Goal: Check status: Check status

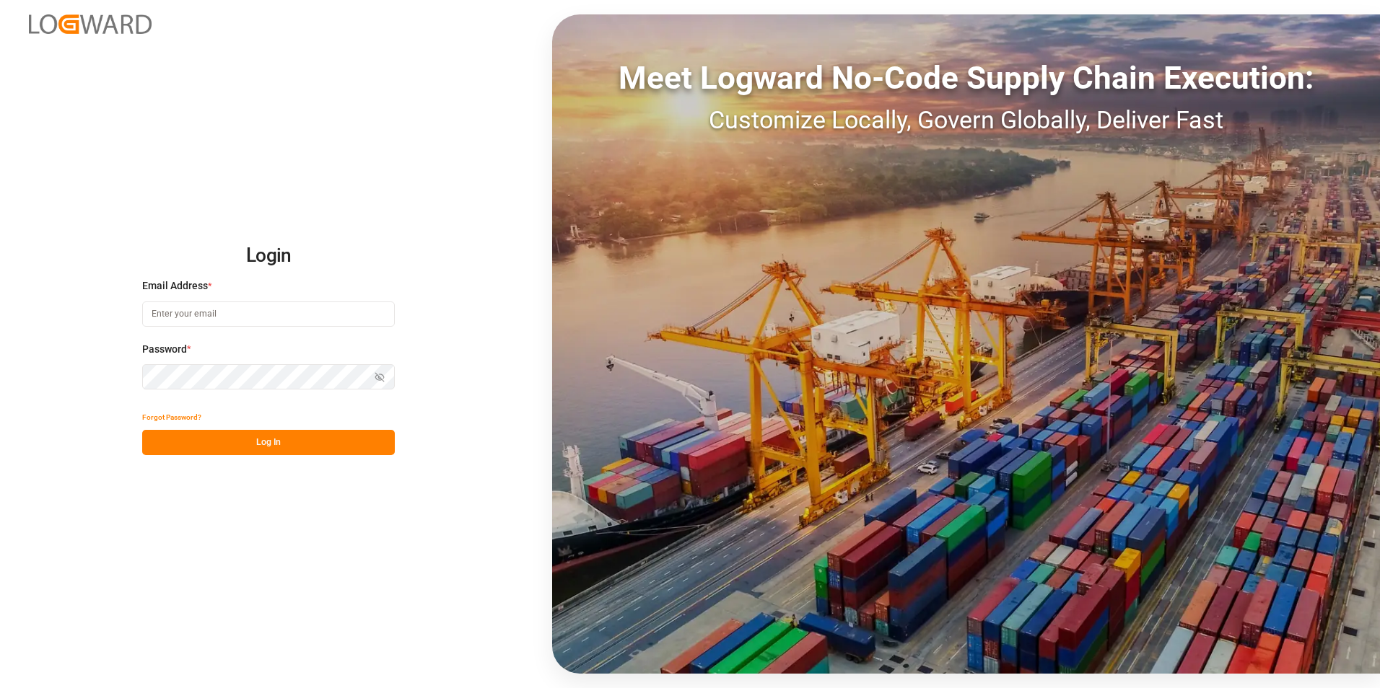
type input "george.vigo@jamindustries.com"
click at [323, 439] on button "Log In" at bounding box center [268, 442] width 253 height 25
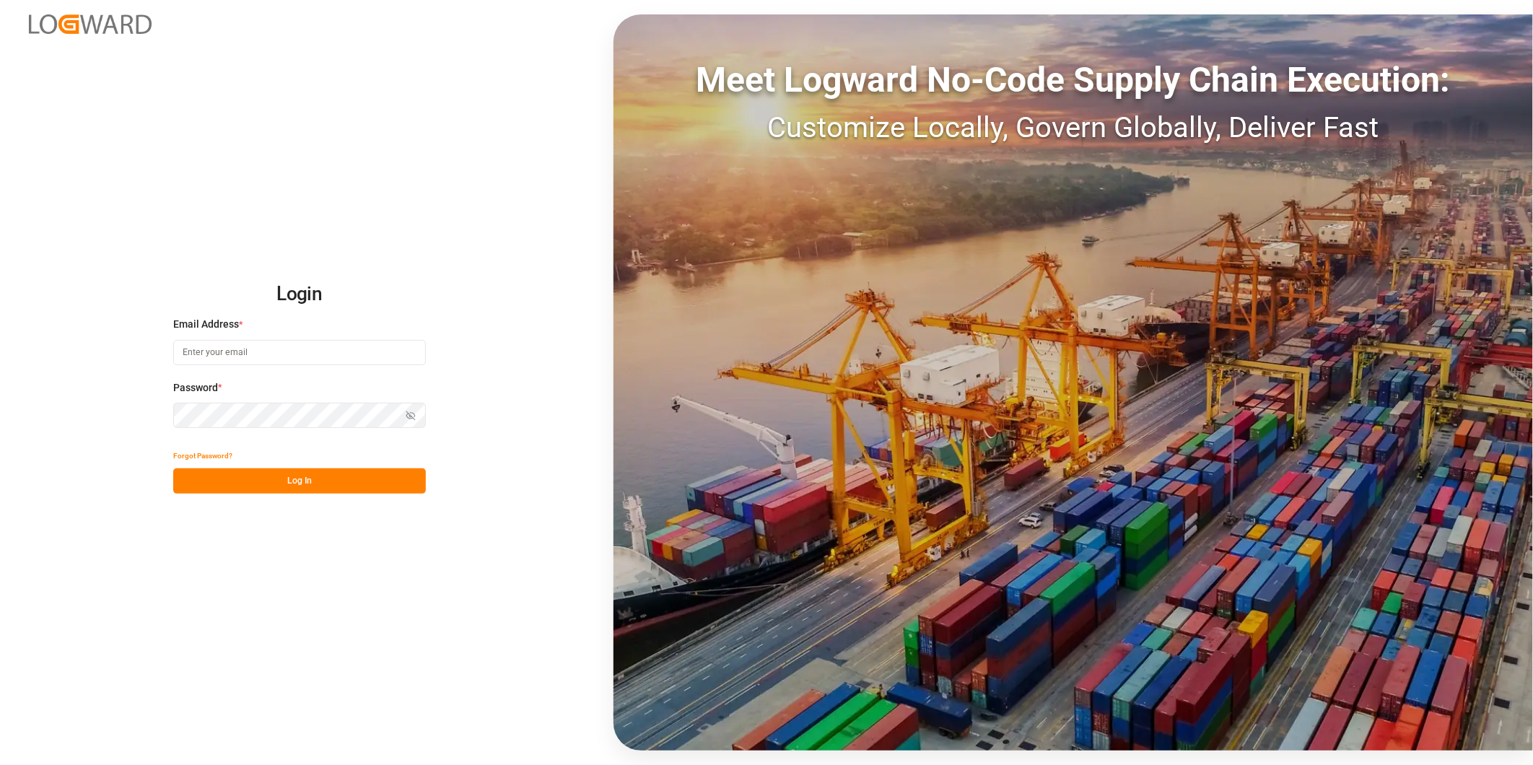
type input "[PERSON_NAME][EMAIL_ADDRESS][DOMAIN_NAME]"
click at [357, 483] on button "Log In" at bounding box center [299, 480] width 253 height 25
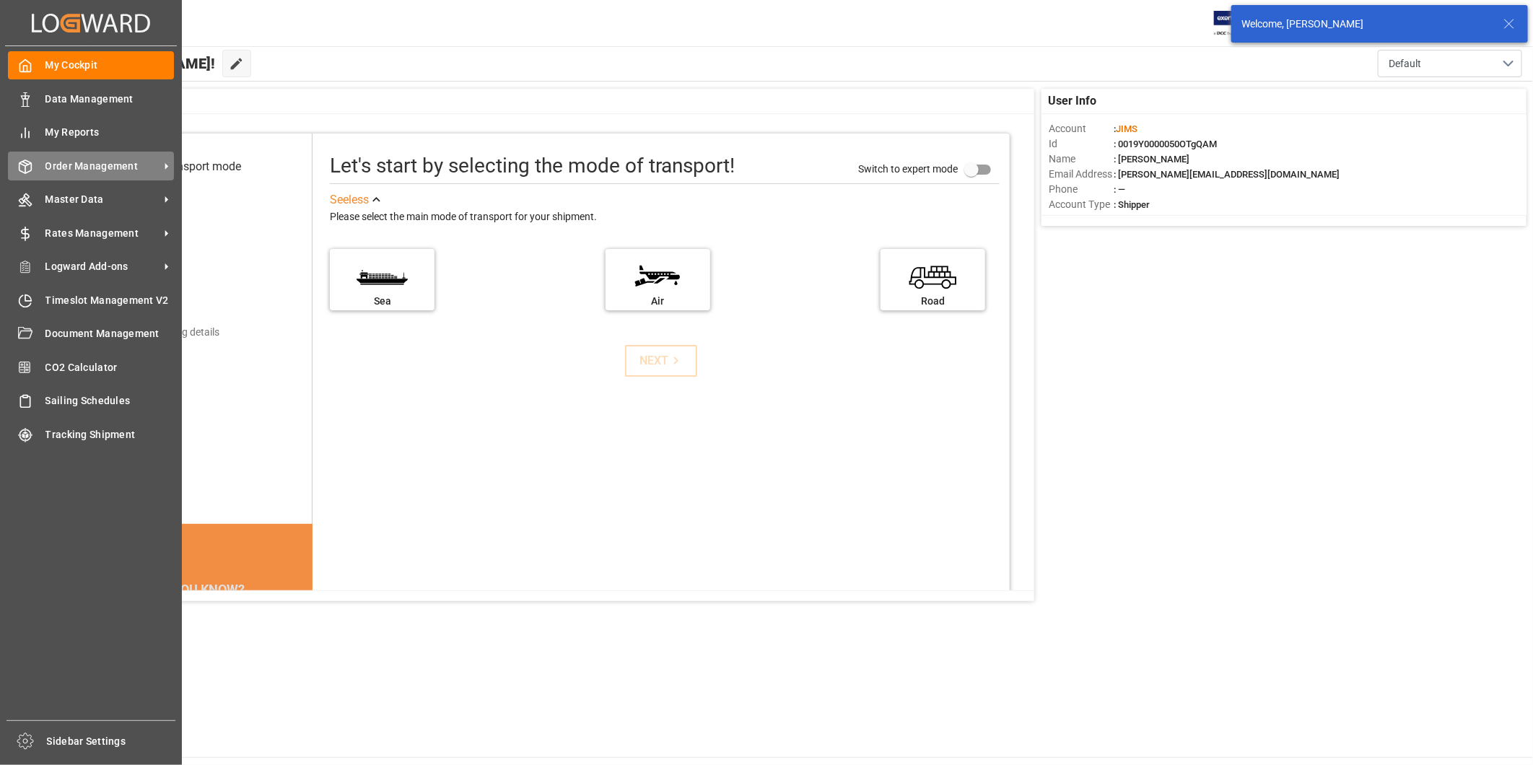
click at [95, 161] on span "Order Management" at bounding box center [102, 166] width 114 height 15
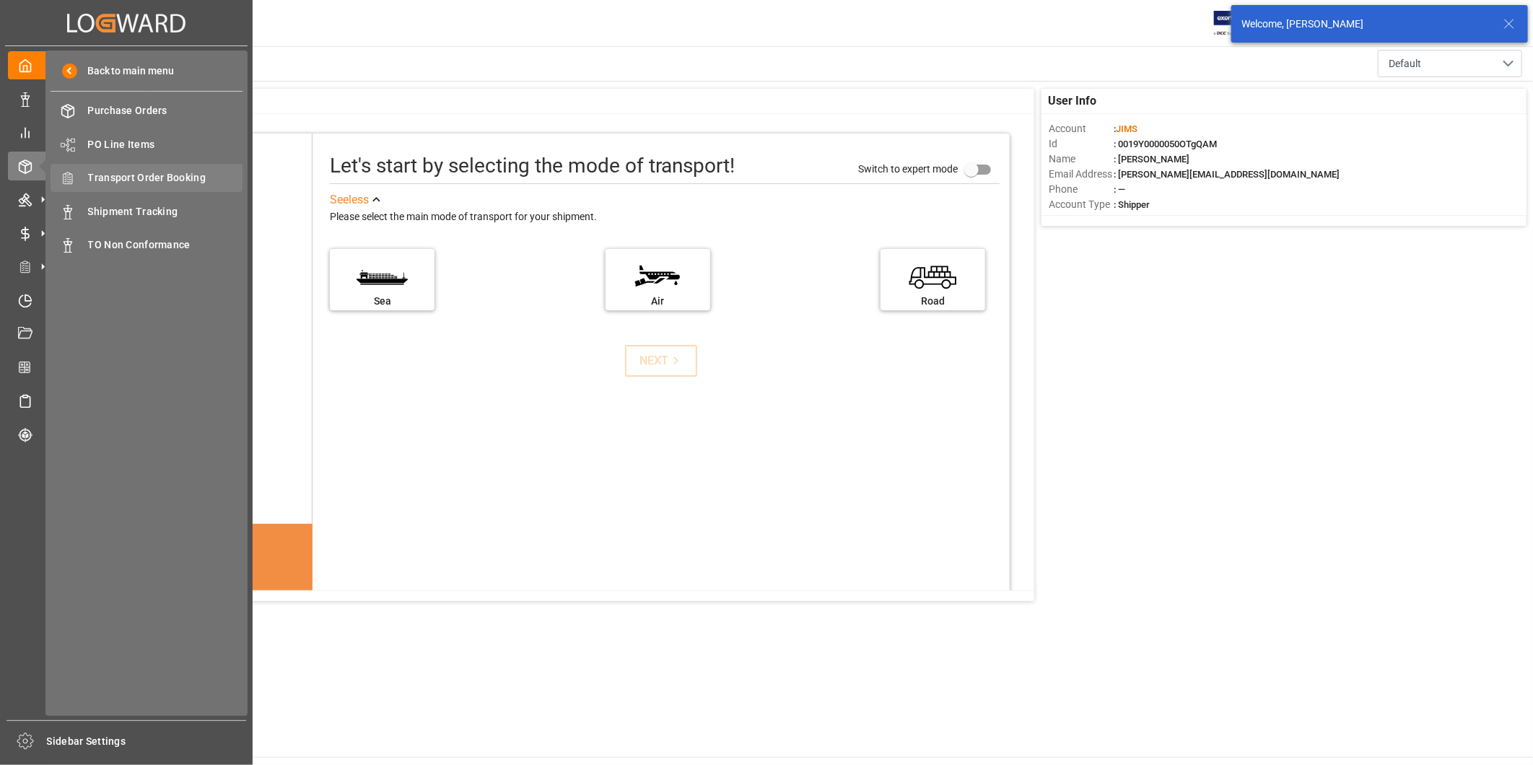
click at [181, 174] on span "Transport Order Booking" at bounding box center [165, 177] width 155 height 15
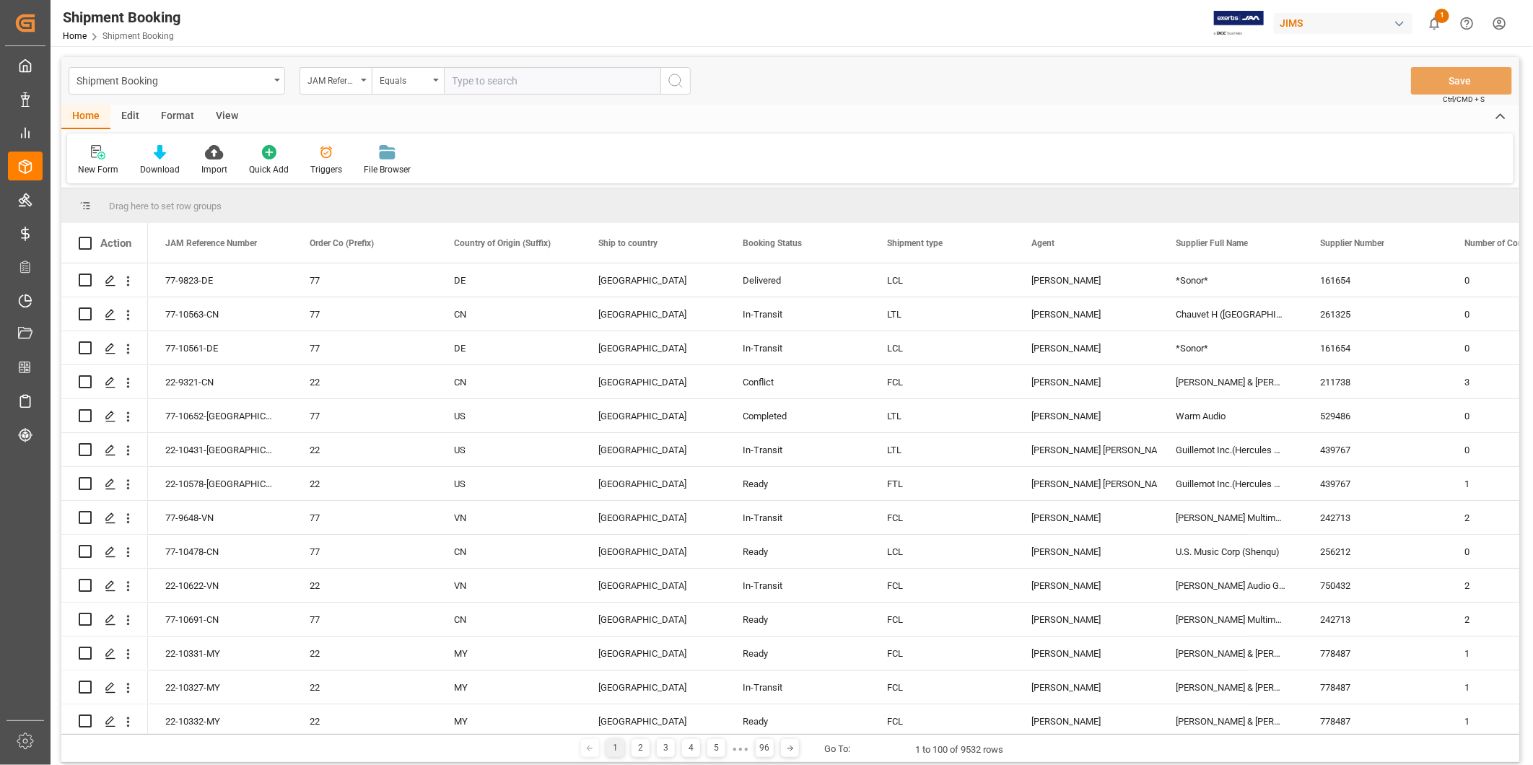
click at [486, 80] on input "text" at bounding box center [552, 80] width 216 height 27
type input "22-10704-[GEOGRAPHIC_DATA]"
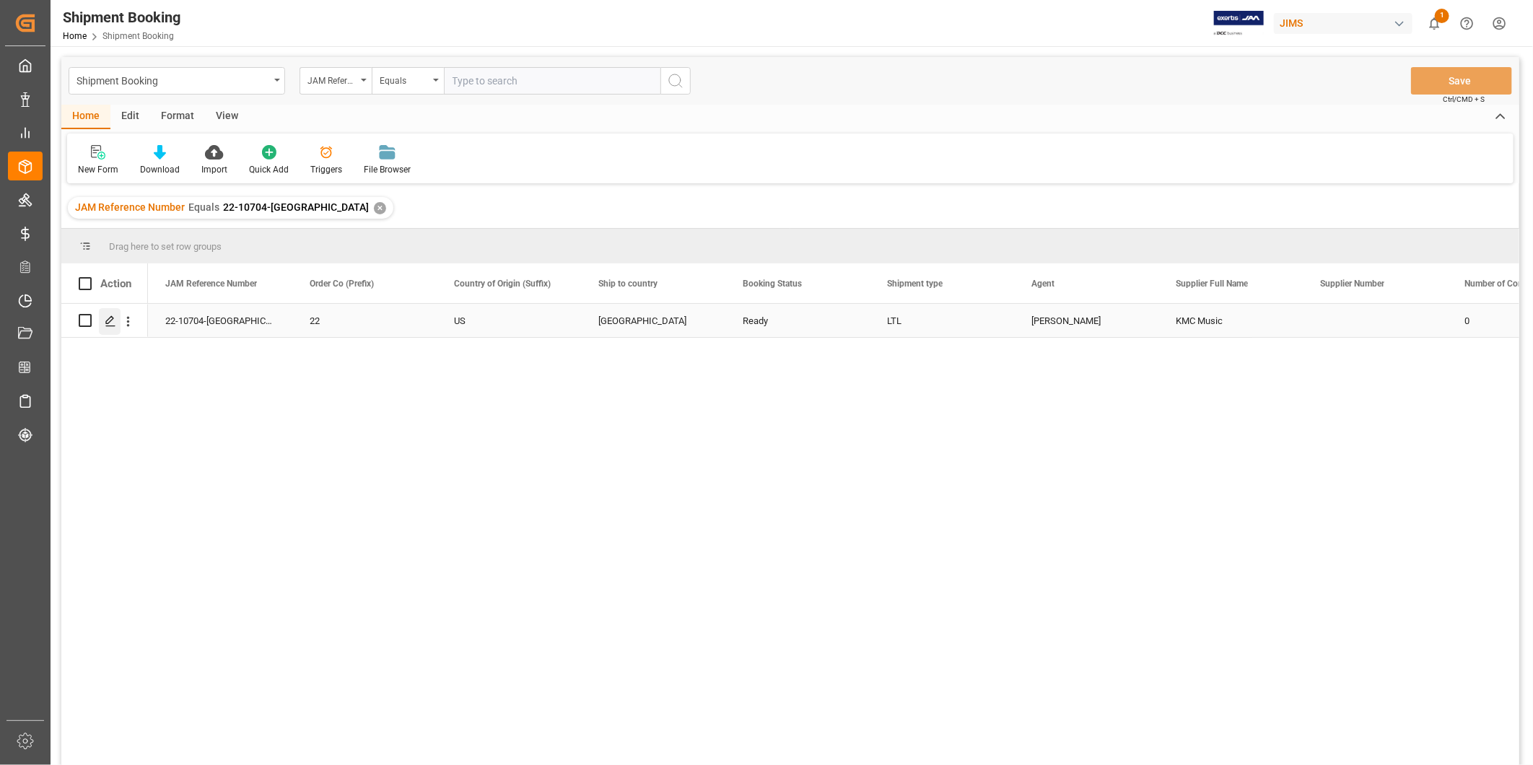
click at [106, 321] on polygon "Press SPACE to select this row." at bounding box center [109, 319] width 7 height 7
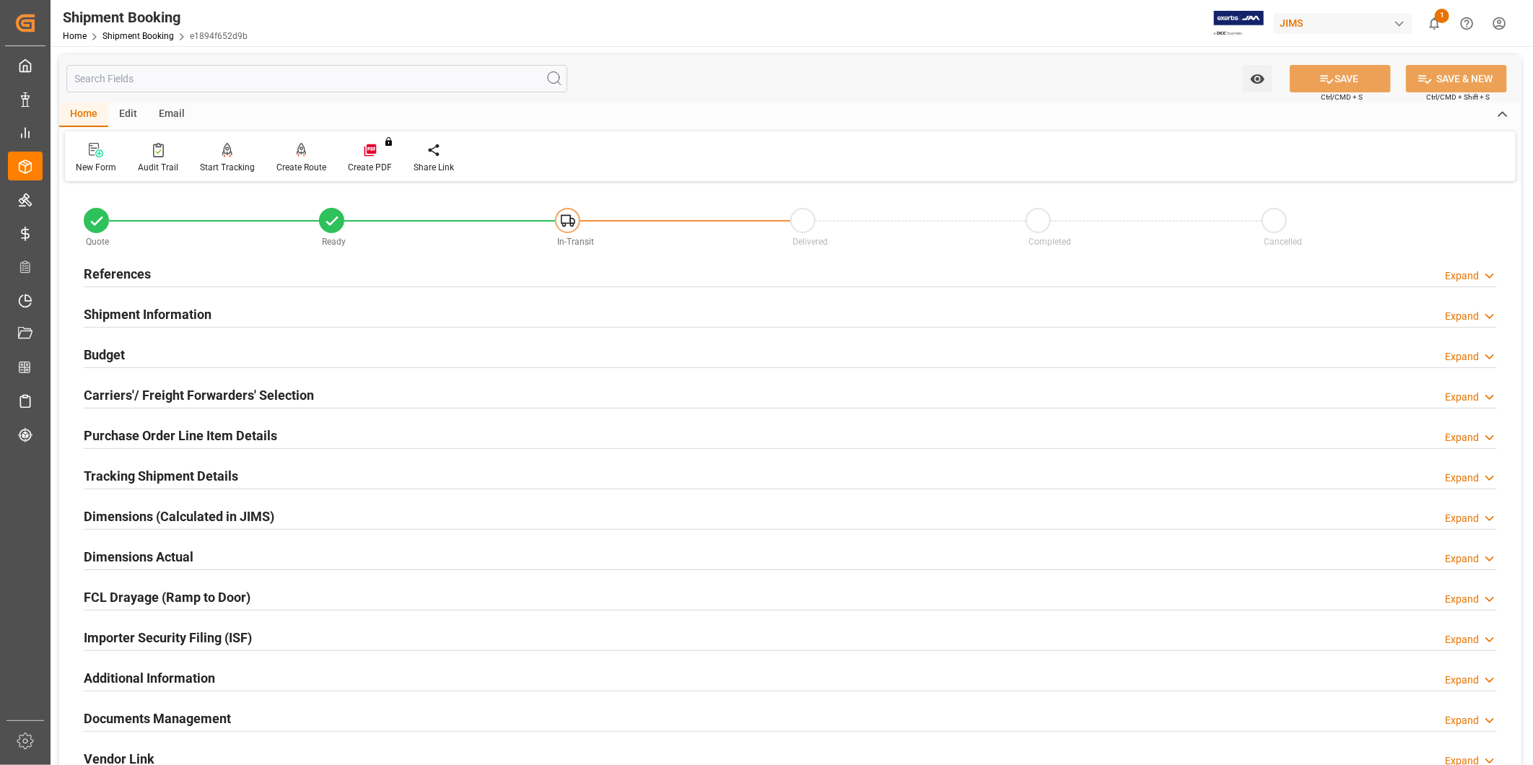
click at [275, 354] on div "Budget Expand" at bounding box center [790, 353] width 1413 height 27
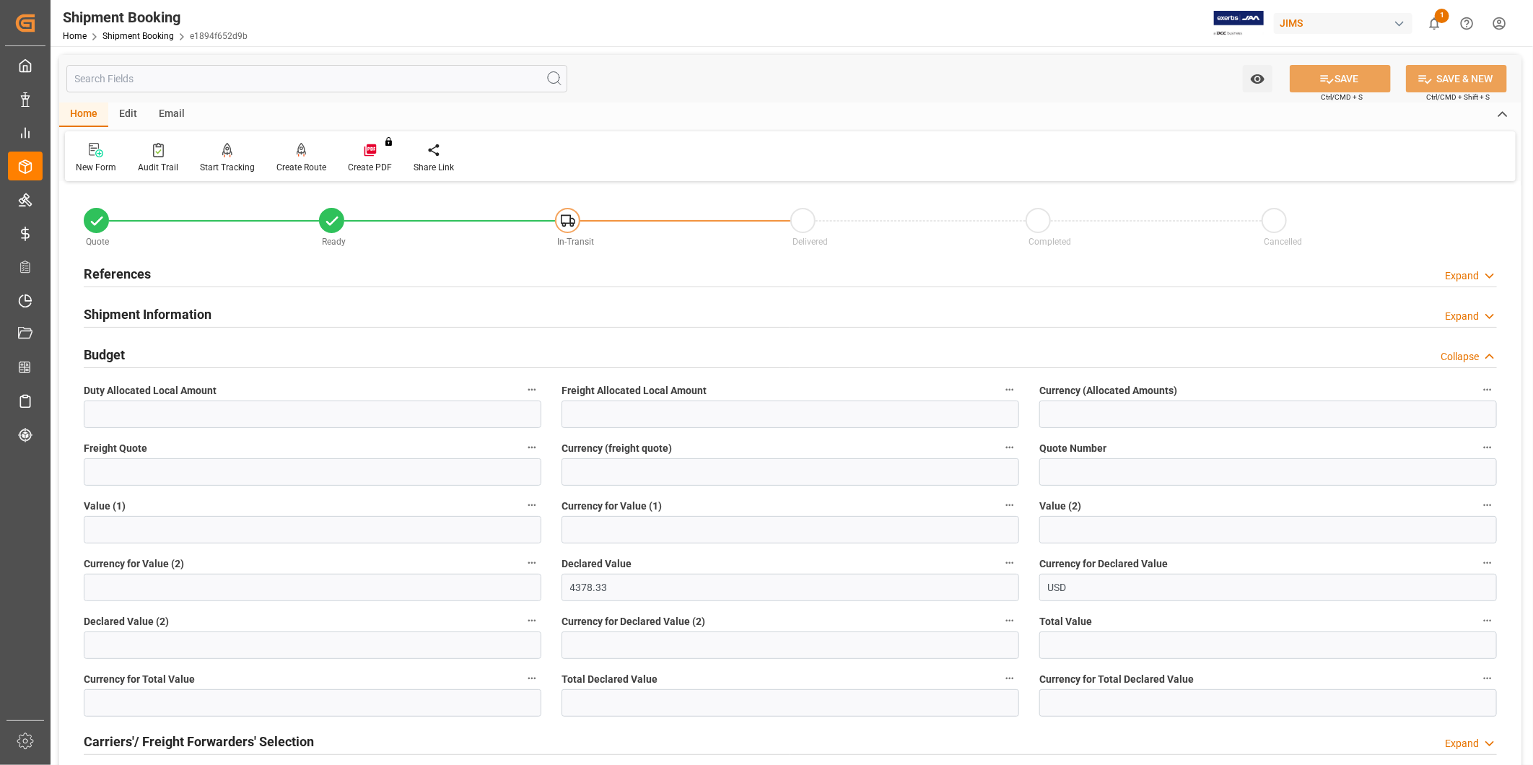
click at [275, 354] on div "Budget Collapse" at bounding box center [790, 353] width 1413 height 27
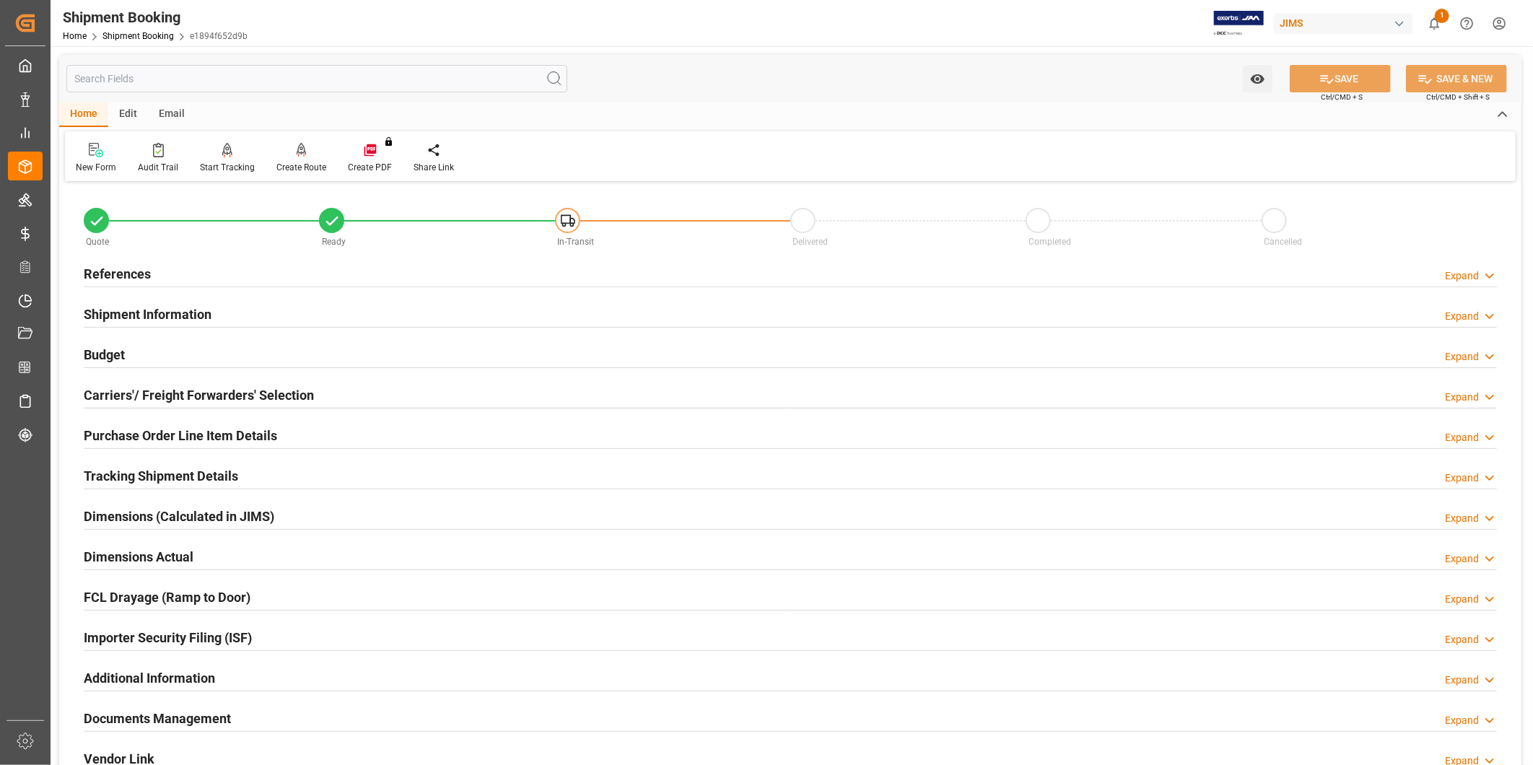
click at [255, 400] on h2 "Carriers'/ Freight Forwarders' Selection" at bounding box center [199, 394] width 230 height 19
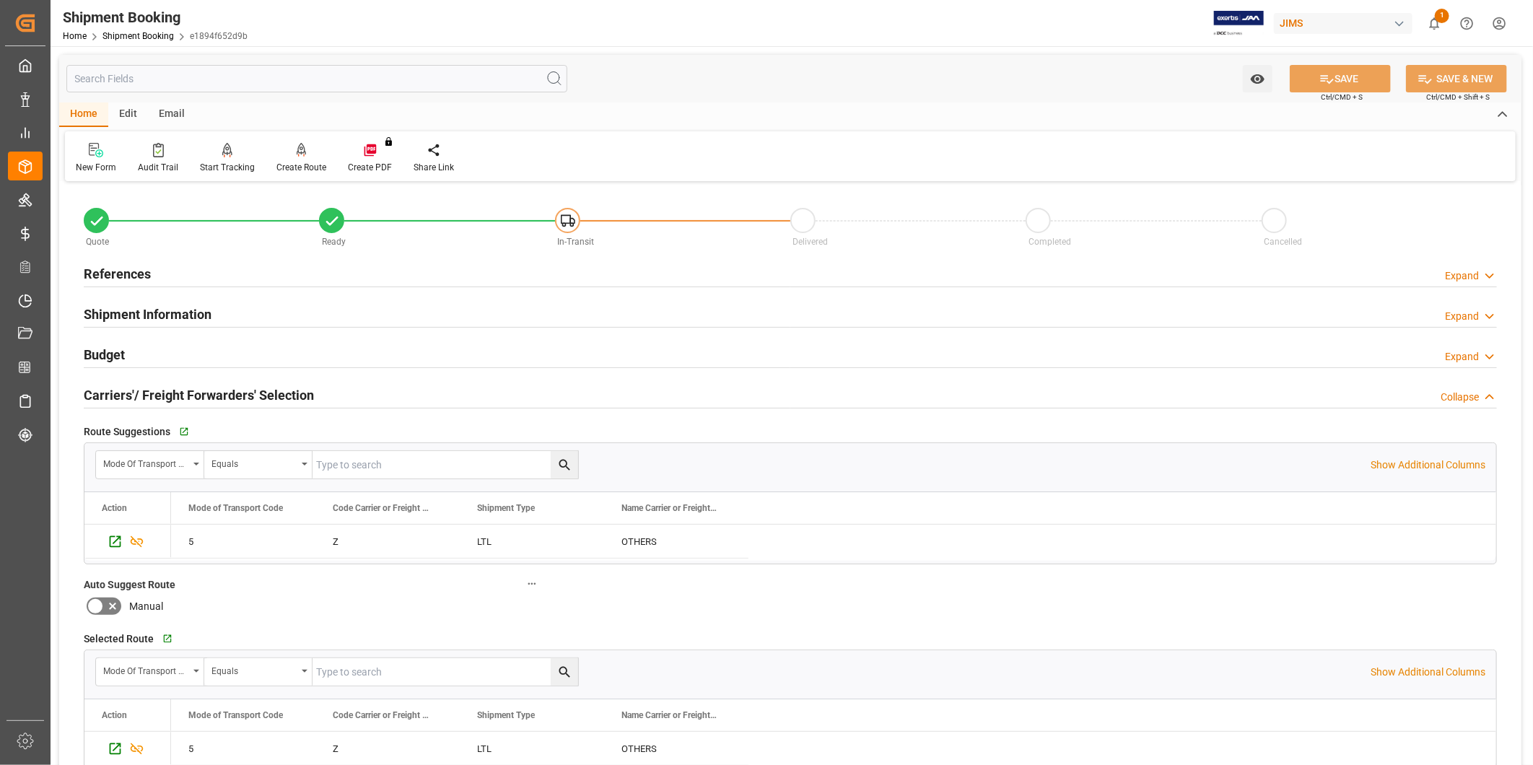
click at [255, 400] on h2 "Carriers'/ Freight Forwarders' Selection" at bounding box center [199, 394] width 230 height 19
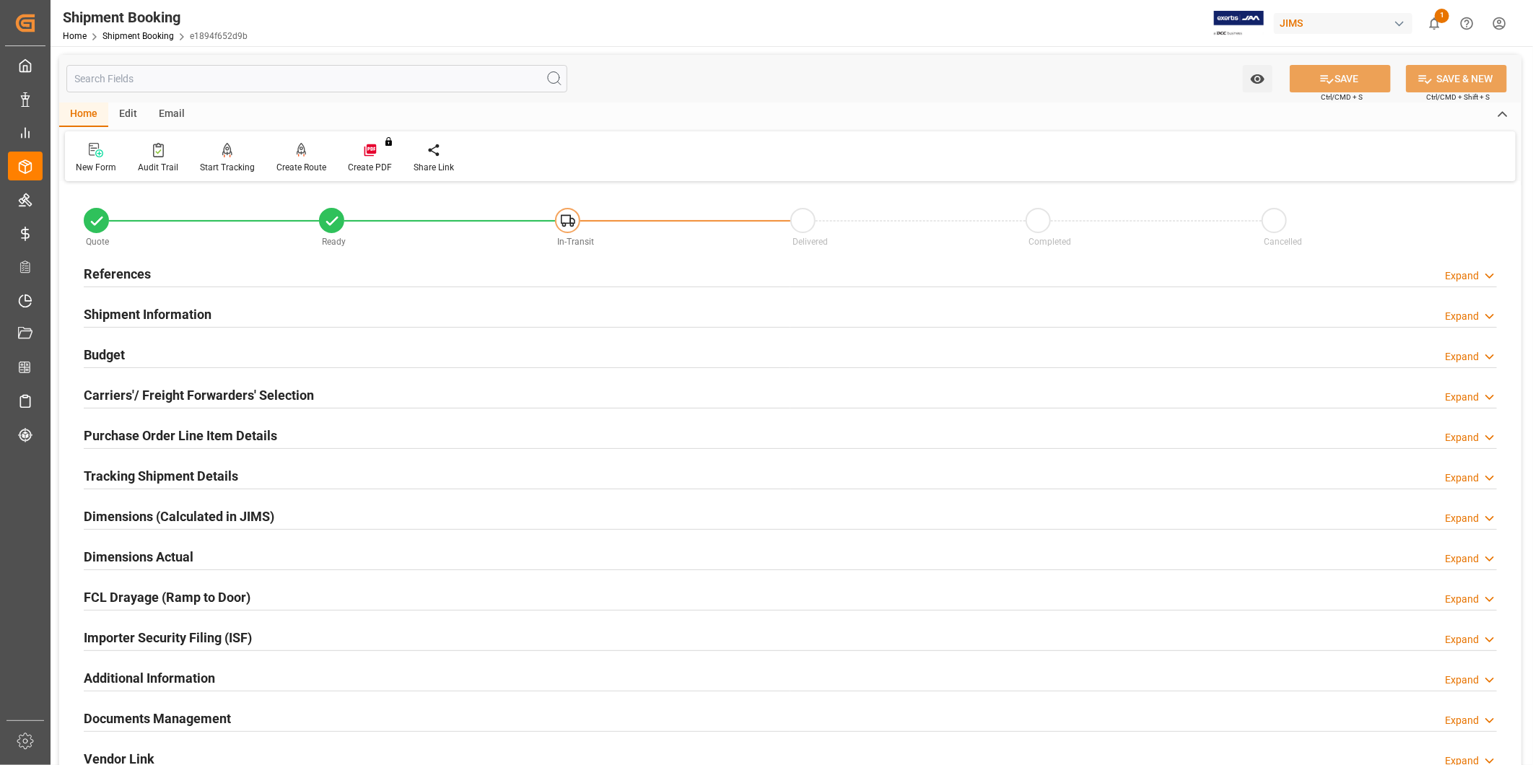
click at [244, 356] on div "Budget Expand" at bounding box center [790, 353] width 1413 height 27
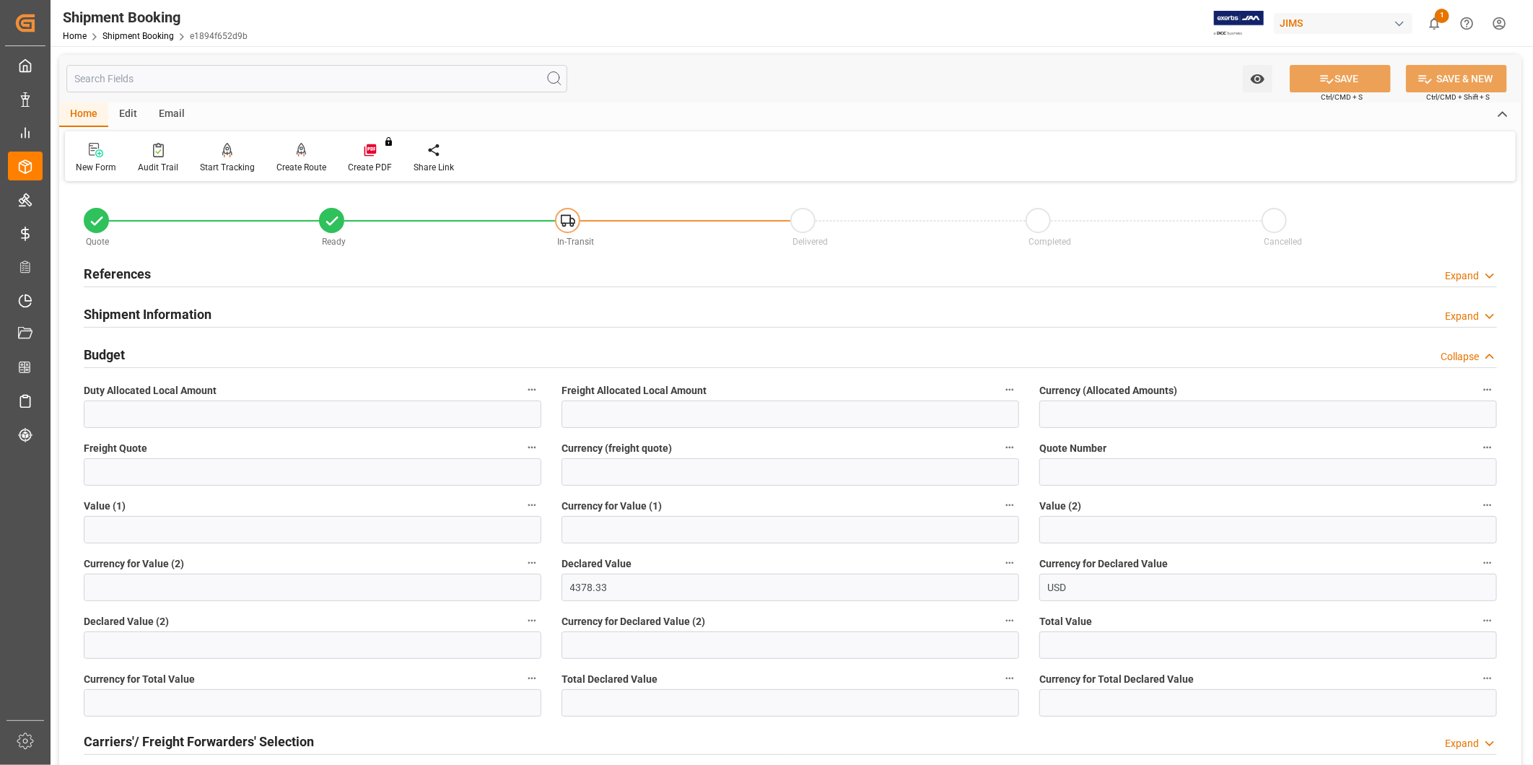
scroll to position [267, 0]
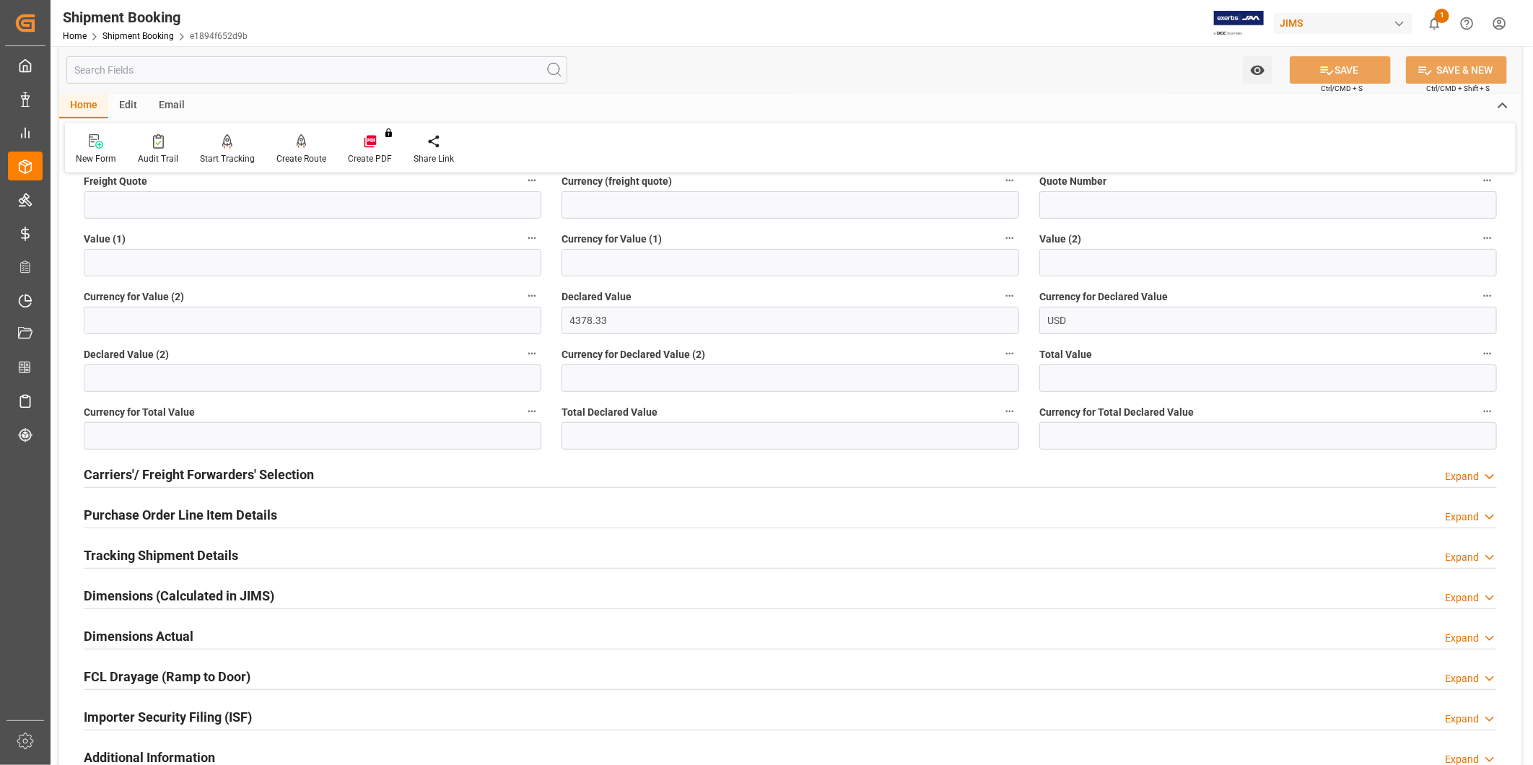
click at [333, 476] on div "Carriers'/ Freight Forwarders' Selection Expand" at bounding box center [790, 473] width 1413 height 27
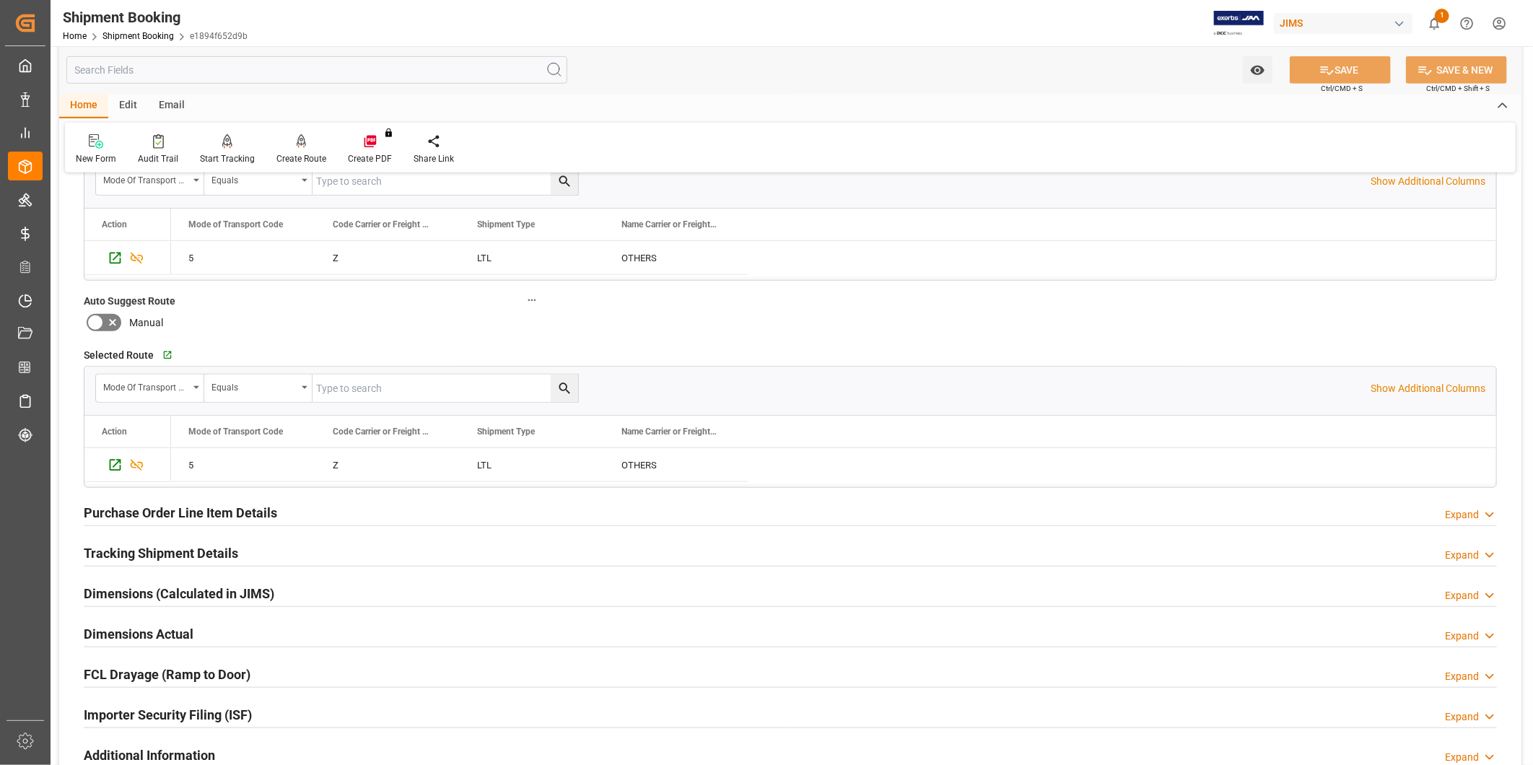
scroll to position [667, 0]
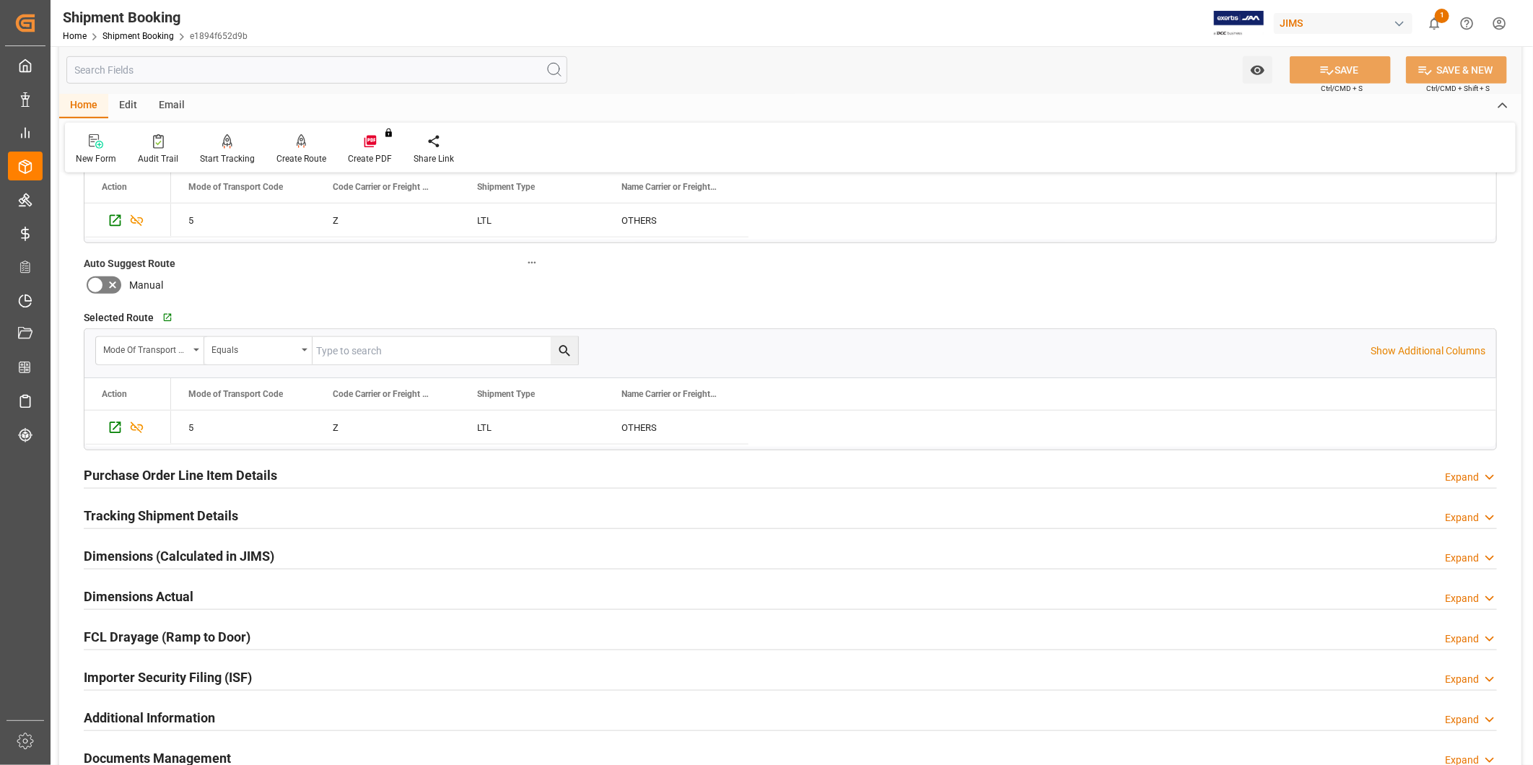
click at [333, 476] on div "Purchase Order Line Item Details Expand" at bounding box center [790, 473] width 1413 height 27
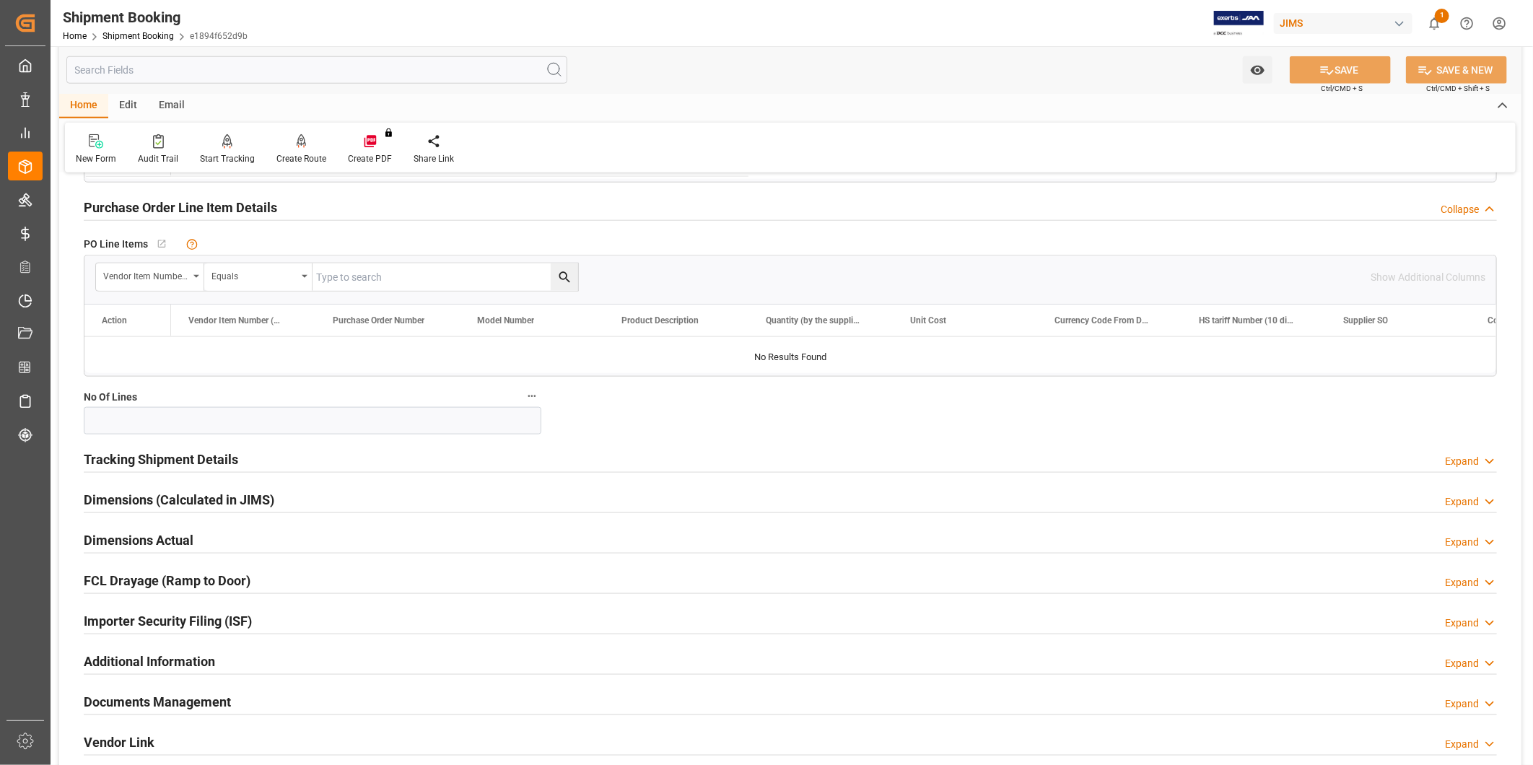
scroll to position [802, 0]
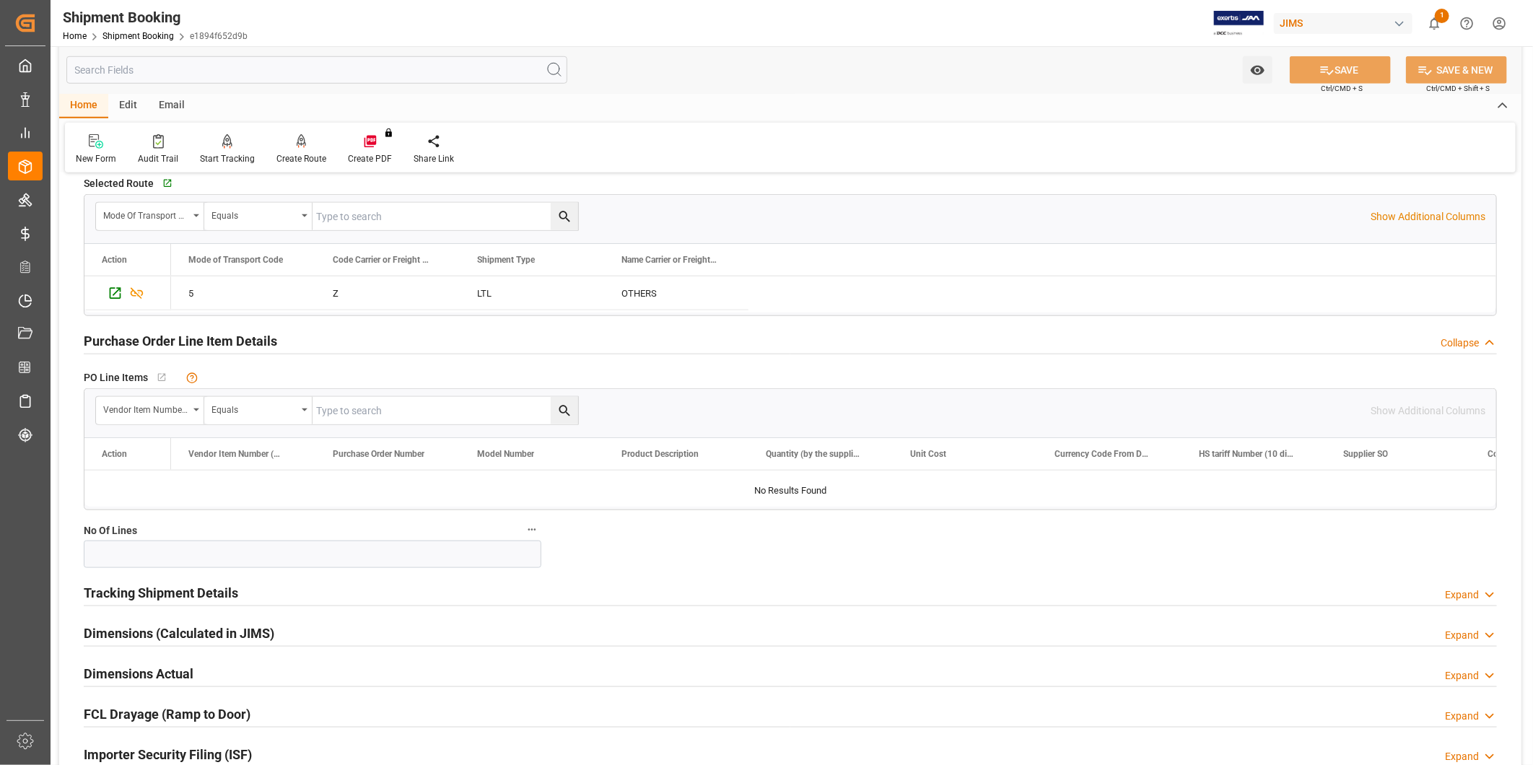
click at [178, 587] on h2 "Tracking Shipment Details" at bounding box center [161, 592] width 154 height 19
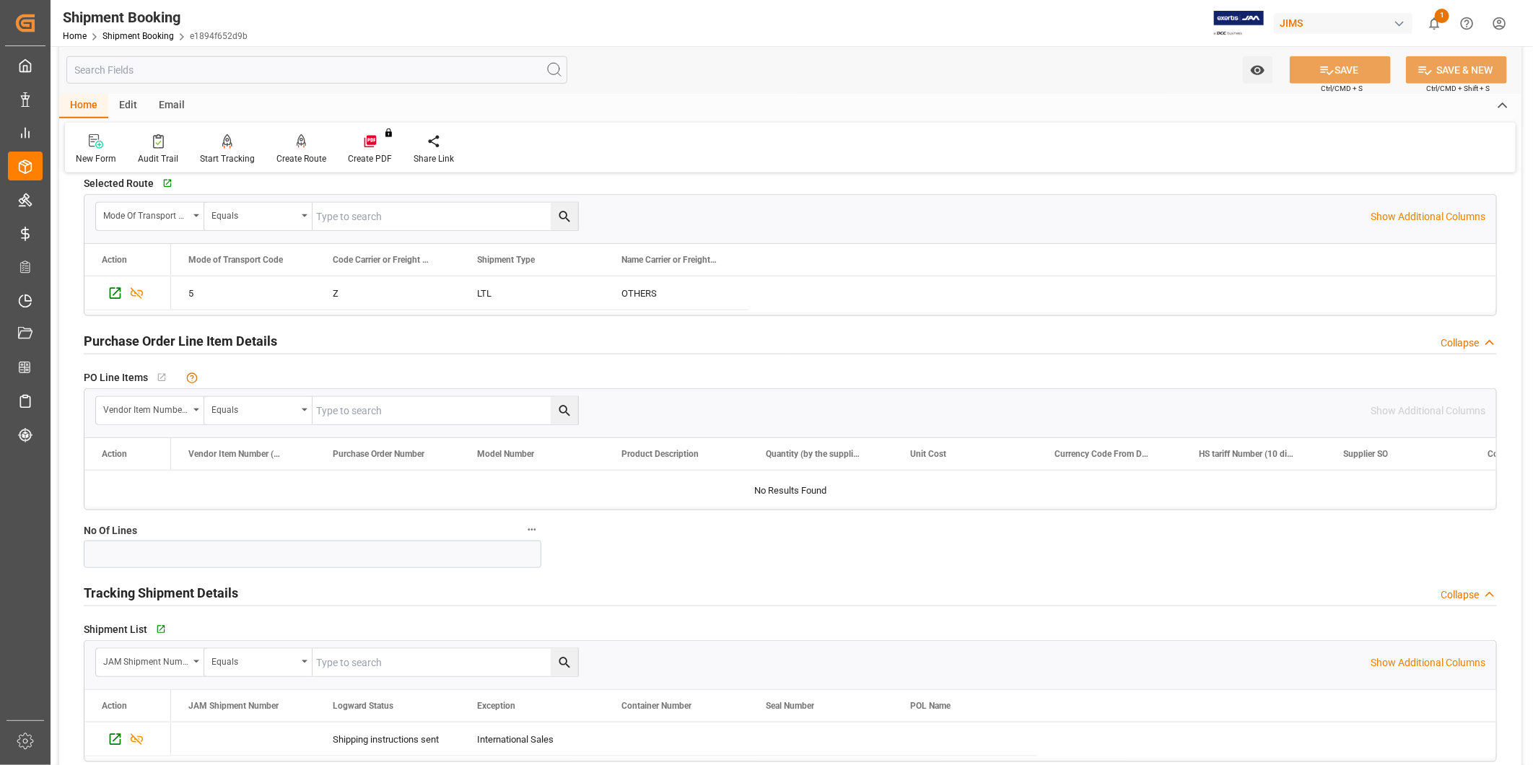
click at [154, 626] on div "Go to Shipment Tracking Grid" at bounding box center [309, 629] width 314 height 22
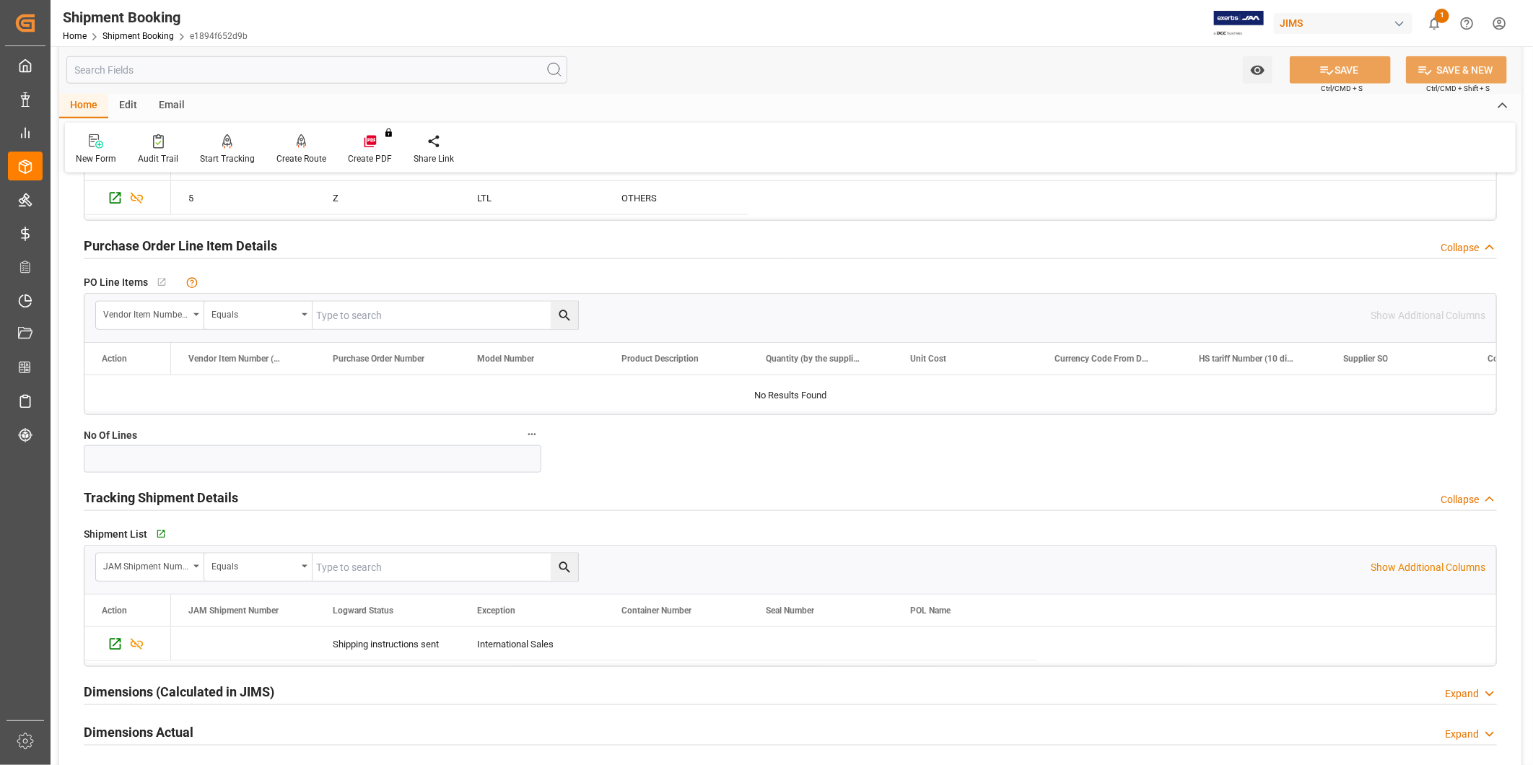
scroll to position [935, 0]
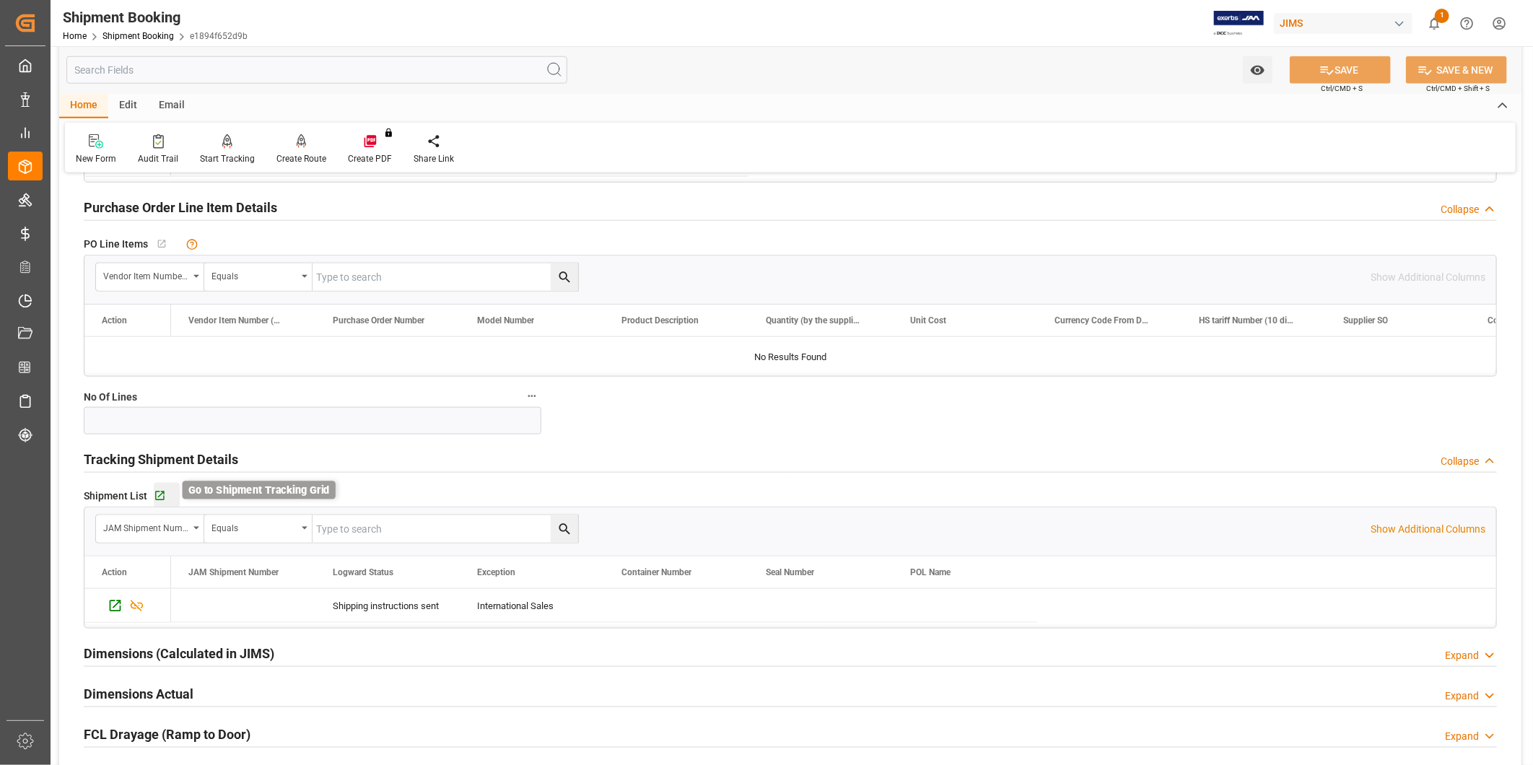
click at [159, 496] on icon "button" at bounding box center [160, 496] width 12 height 12
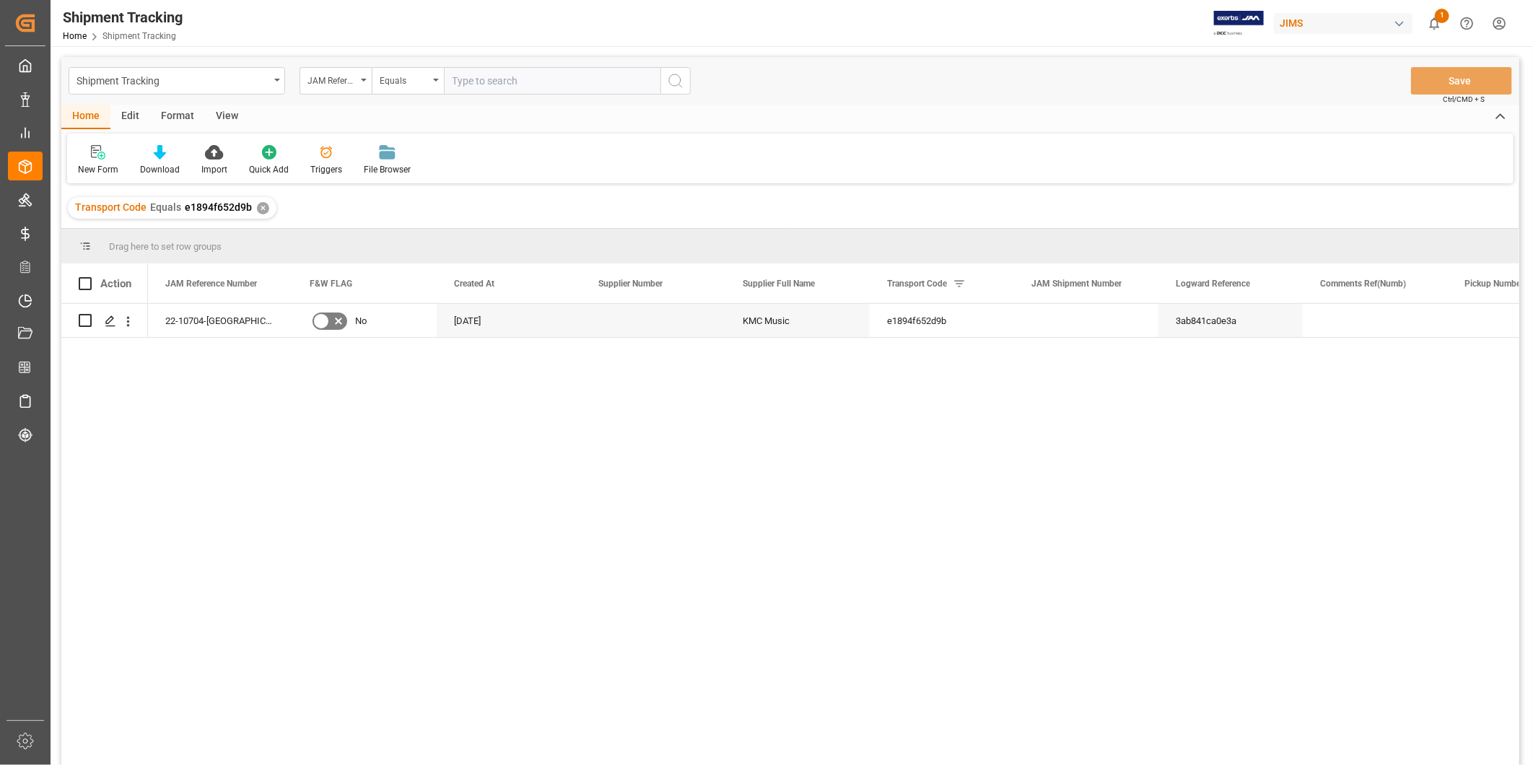
click at [189, 115] on div "Format" at bounding box center [177, 117] width 55 height 25
click at [225, 113] on div "View" at bounding box center [227, 117] width 44 height 25
click at [103, 178] on div "Default Standard Templates Save Template Reset Template" at bounding box center [790, 158] width 1446 height 50
click at [97, 164] on div "Default" at bounding box center [92, 169] width 28 height 13
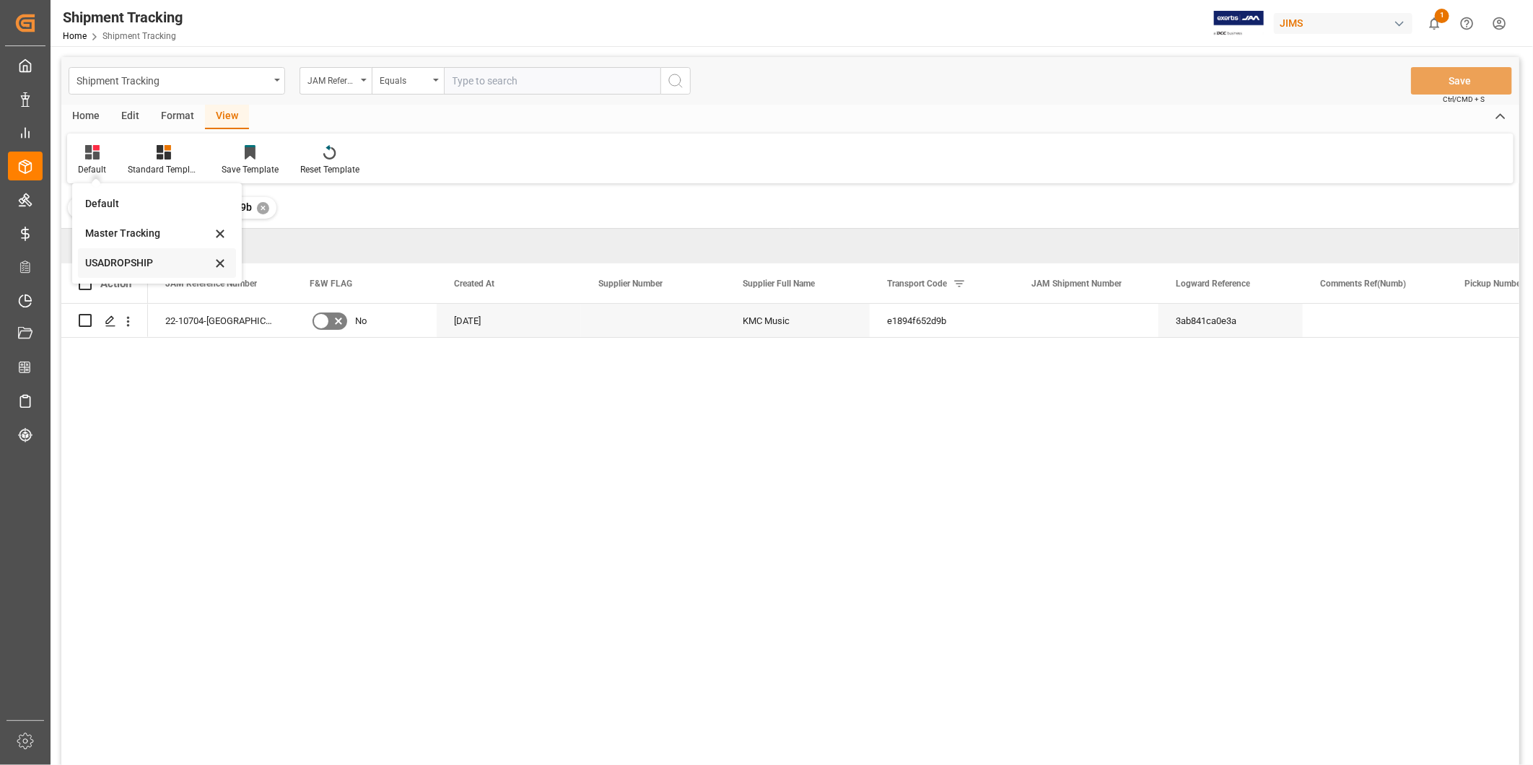
click at [123, 255] on div "USADROPSHIP" at bounding box center [148, 262] width 126 height 15
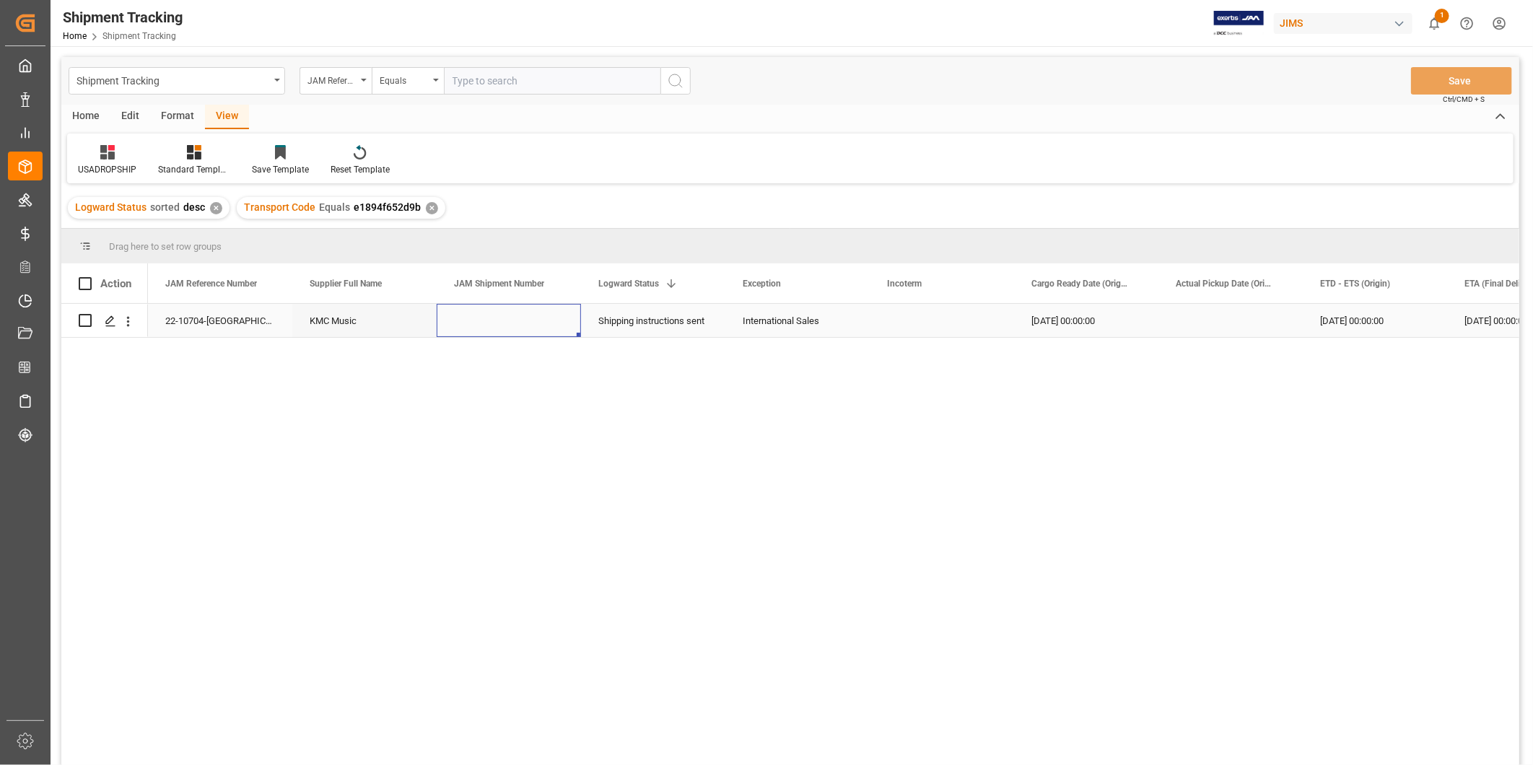
click at [532, 329] on div "Press SPACE to select this row." at bounding box center [509, 320] width 144 height 33
click at [1098, 317] on div "[DATE] 00:00:00" at bounding box center [1086, 320] width 144 height 33
click at [1390, 325] on div "[DATE] 00:00:00" at bounding box center [1374, 320] width 144 height 33
click at [1484, 318] on div "[DATE] 00:00:00" at bounding box center [1519, 320] width 144 height 33
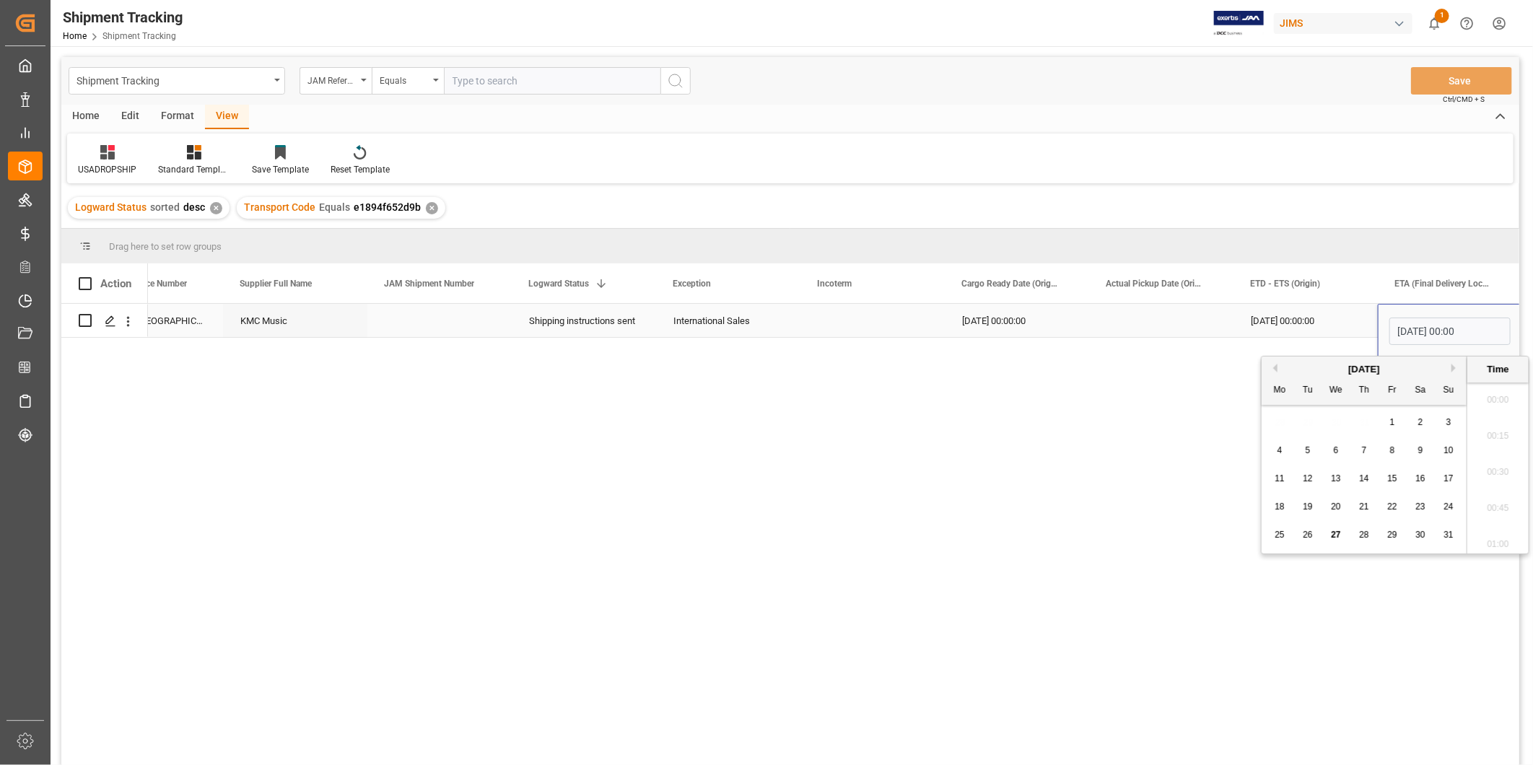
scroll to position [1123, 0]
click at [1454, 369] on button "Next Month" at bounding box center [1455, 368] width 9 height 9
click at [1302, 426] on div "2" at bounding box center [1308, 422] width 18 height 17
type input "[DATE] 00:00"
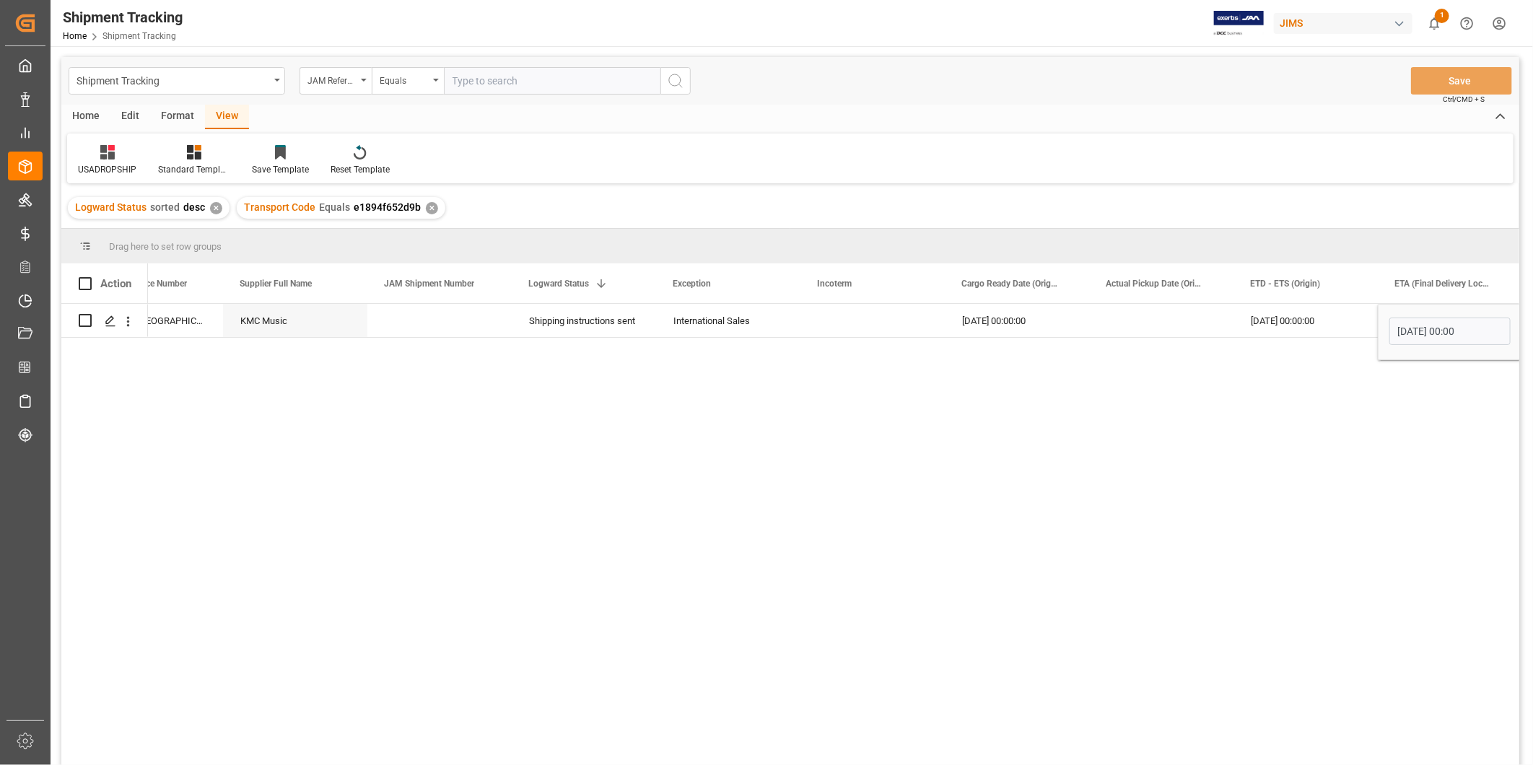
click at [1218, 417] on div "22-10704-US KMC Music Shipping instructions sent International Sales [DATE] 00:…" at bounding box center [833, 539] width 1371 height 470
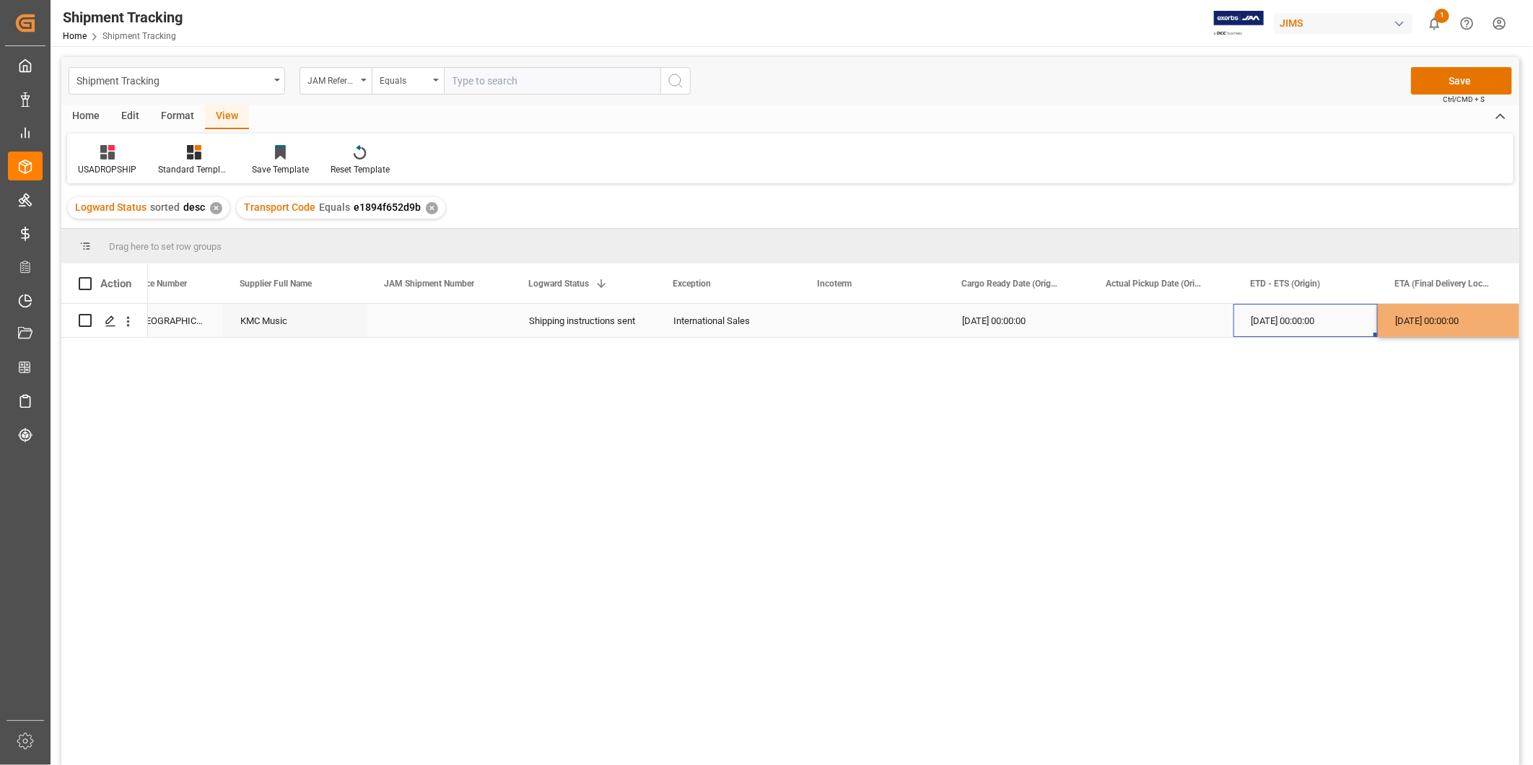
click at [1321, 314] on div "[DATE] 00:00:00" at bounding box center [1305, 320] width 144 height 33
click at [1447, 323] on div "[DATE] 00:00:00" at bounding box center [1449, 320] width 144 height 33
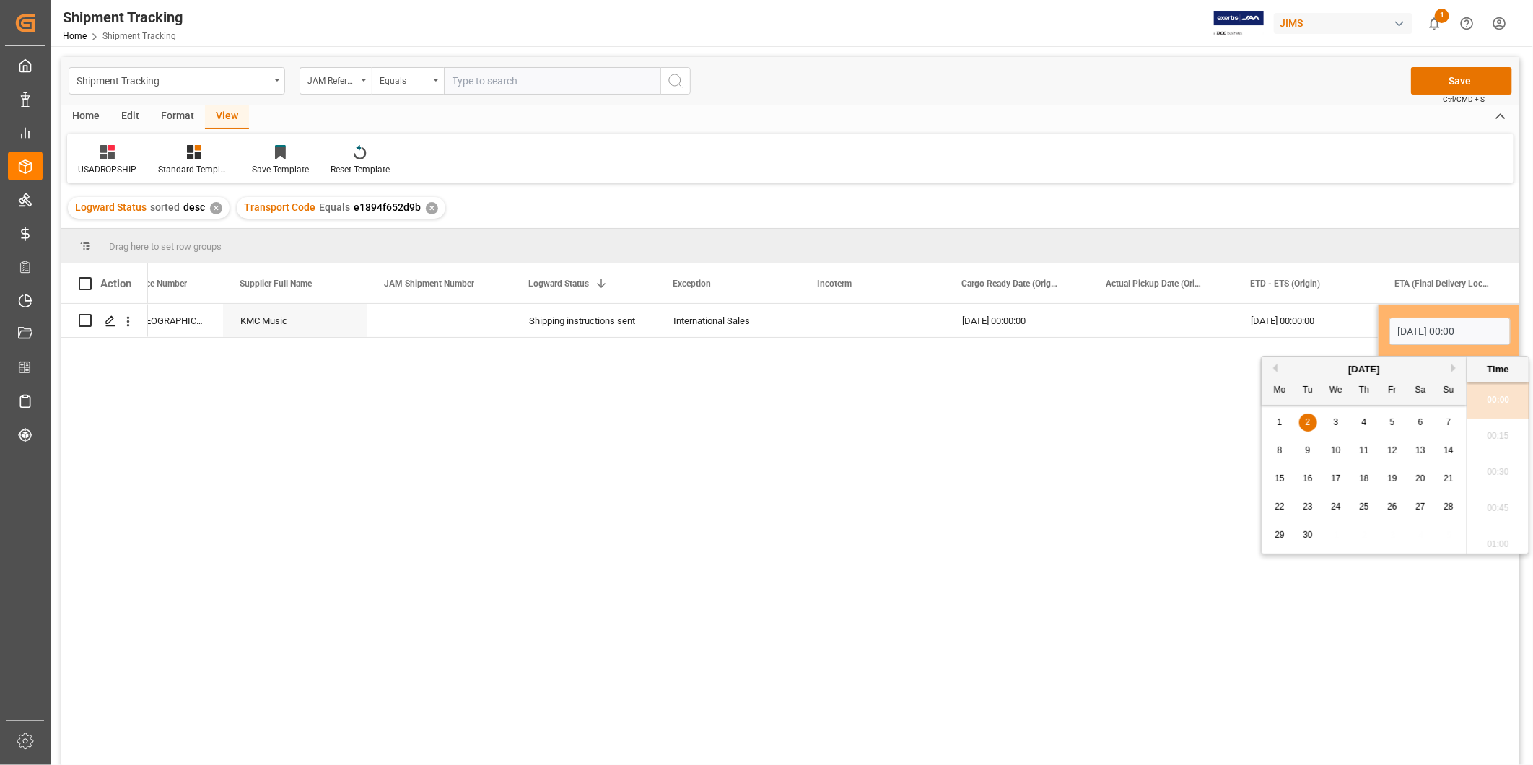
click at [1419, 481] on span "20" at bounding box center [1419, 478] width 9 height 10
type input "[DATE] 00:00"
click at [1217, 325] on div "Press SPACE to select this row." at bounding box center [1161, 320] width 144 height 33
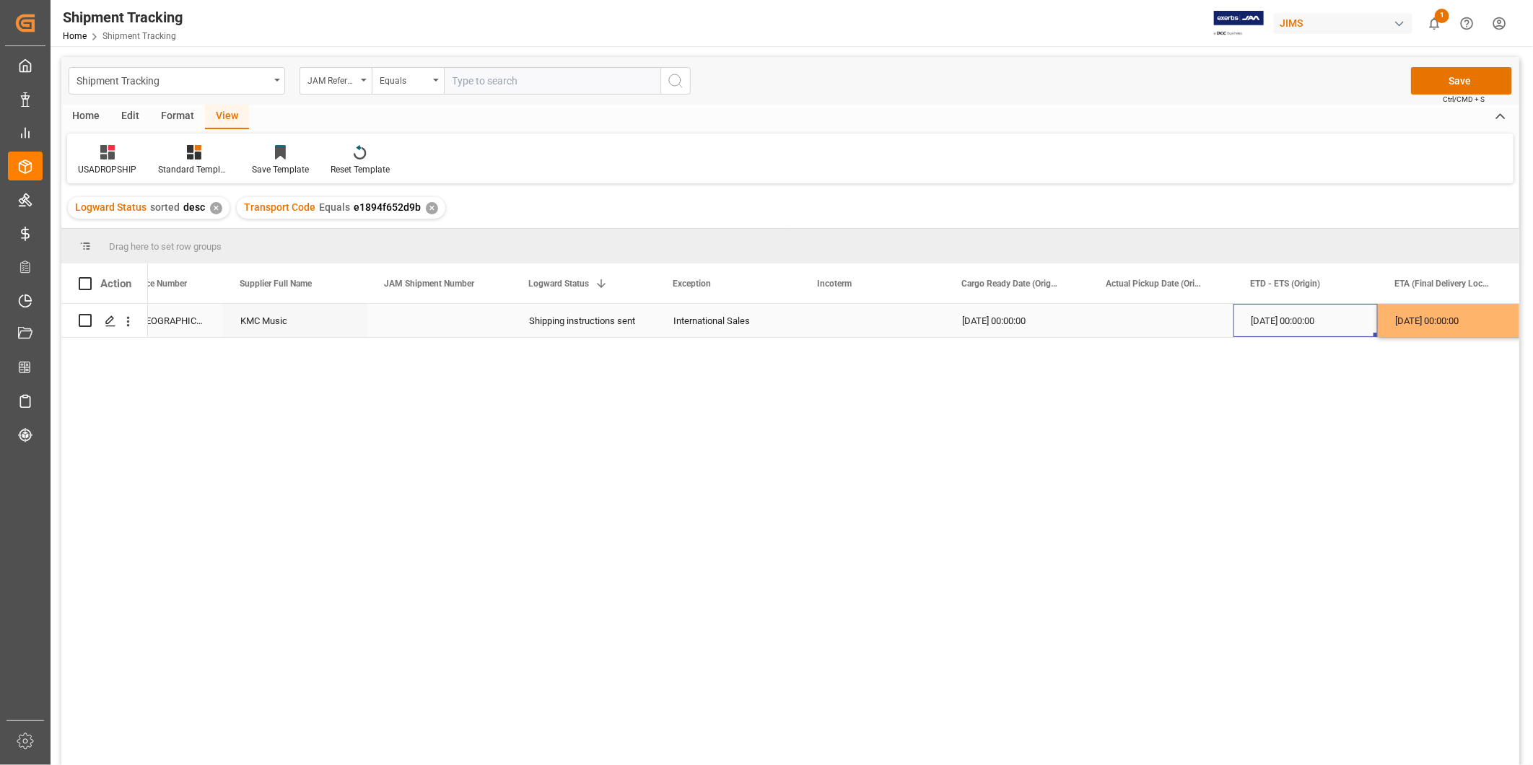
click at [1284, 327] on div "[DATE] 00:00:00" at bounding box center [1305, 320] width 144 height 33
click at [1455, 84] on button "Save" at bounding box center [1461, 80] width 101 height 27
click at [1064, 4] on div "Shipment Tracking Home Shipment Tracking JIMS 1 Notifications Only show unread …" at bounding box center [786, 23] width 1492 height 46
click at [495, 84] on input "text" at bounding box center [552, 80] width 216 height 27
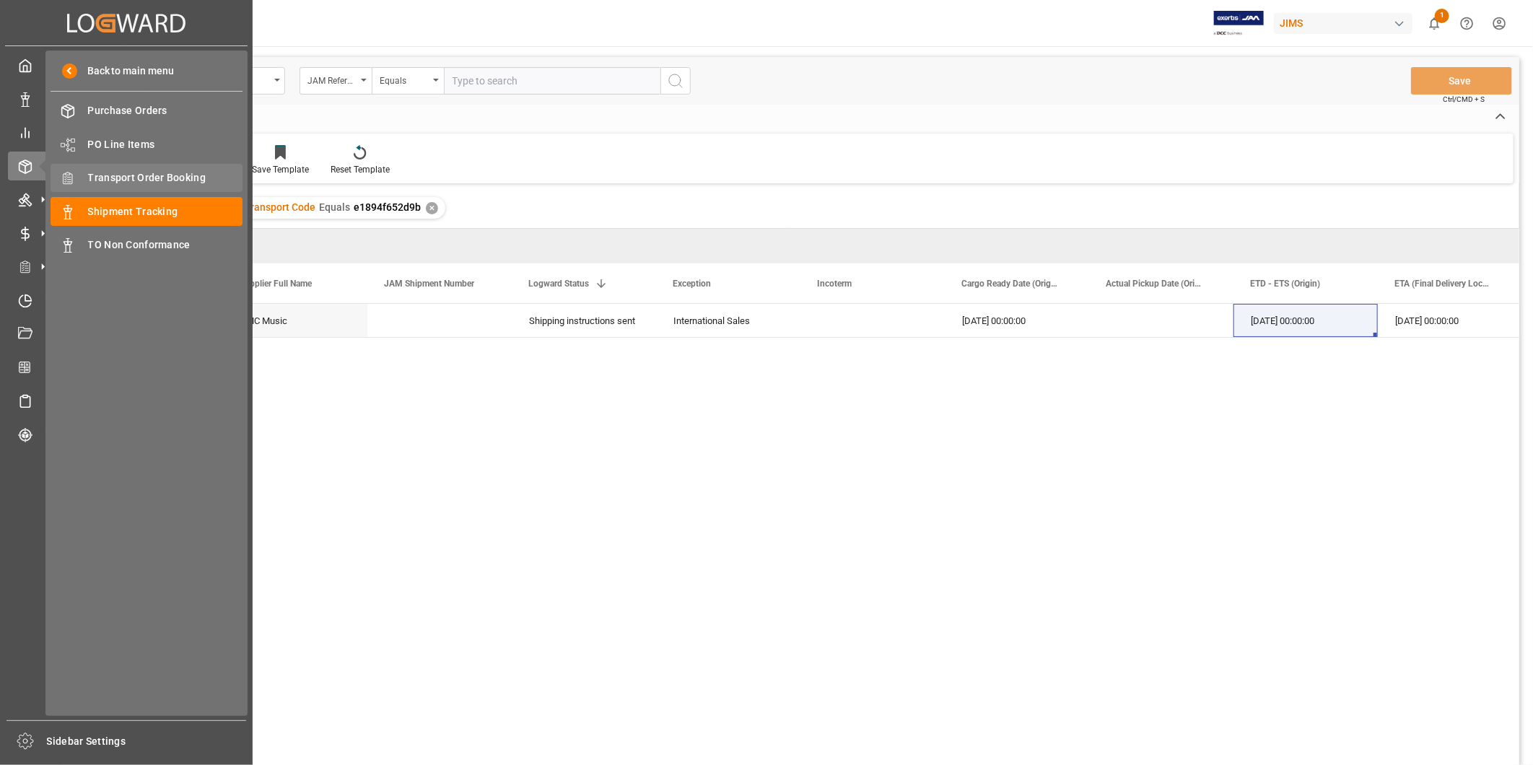
click at [124, 178] on span "Transport Order Booking" at bounding box center [165, 177] width 155 height 15
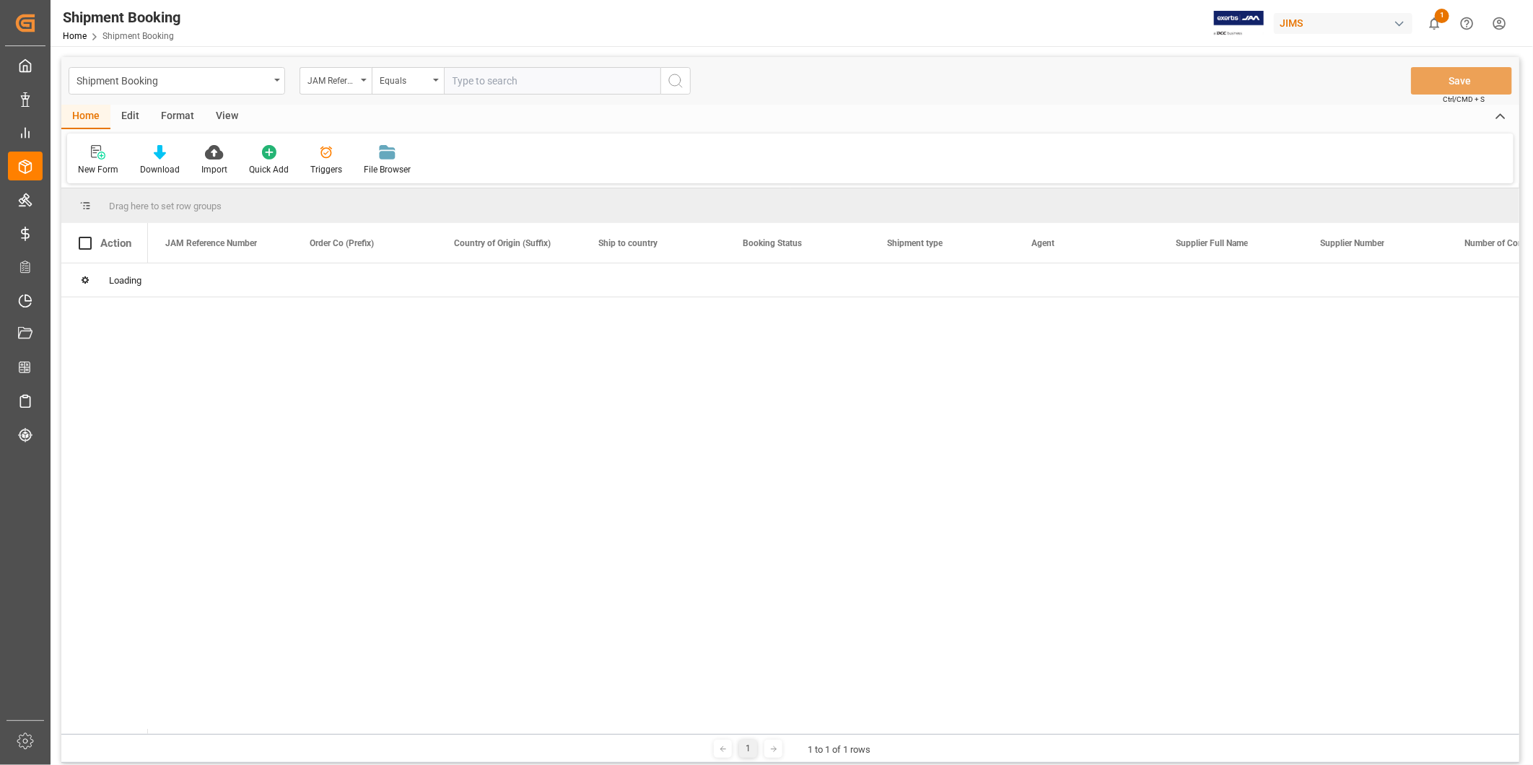
click at [535, 83] on input "text" at bounding box center [552, 80] width 216 height 27
paste input "22-9247-CN"
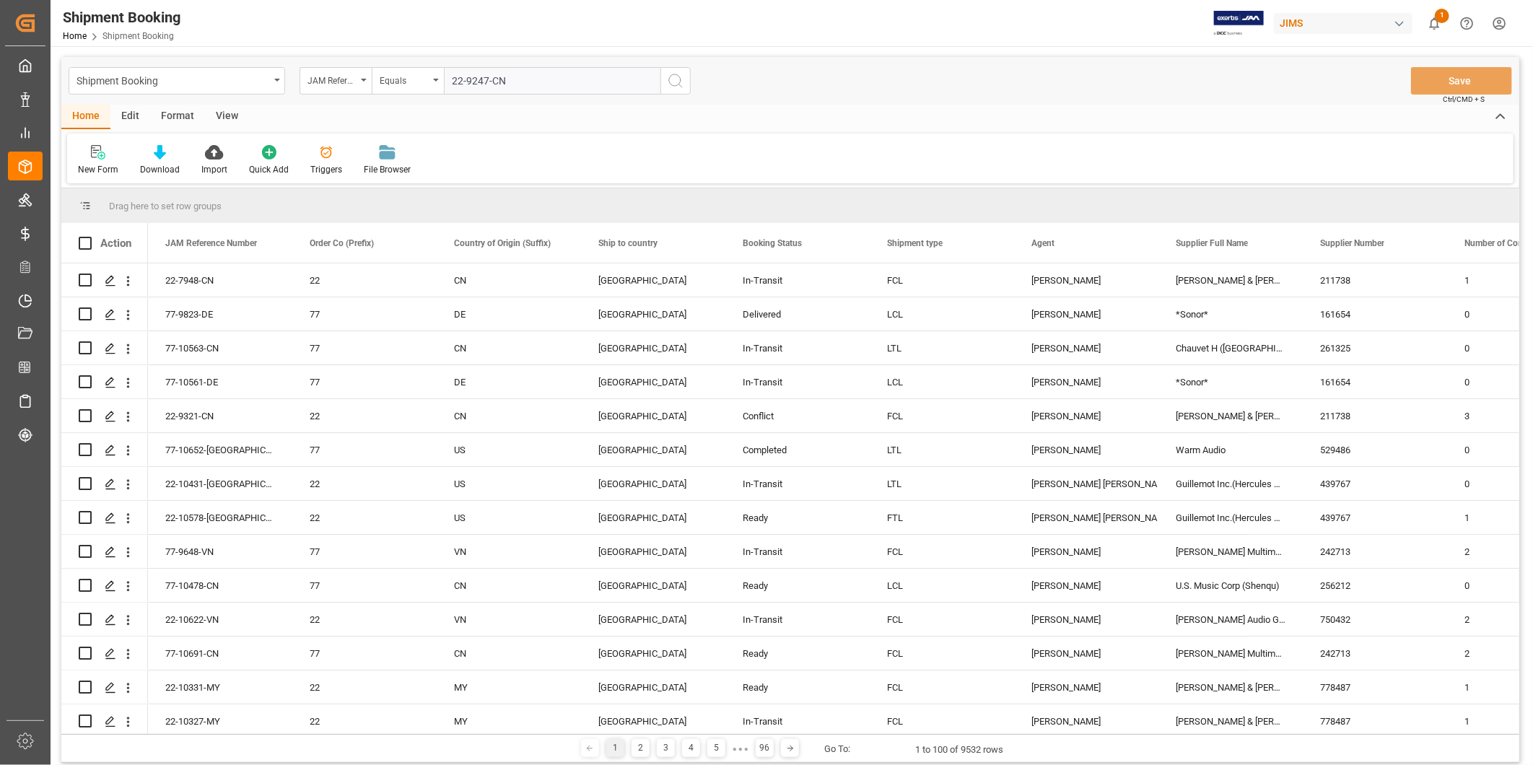
type input "22-9247-CN"
